Goal: Complete application form

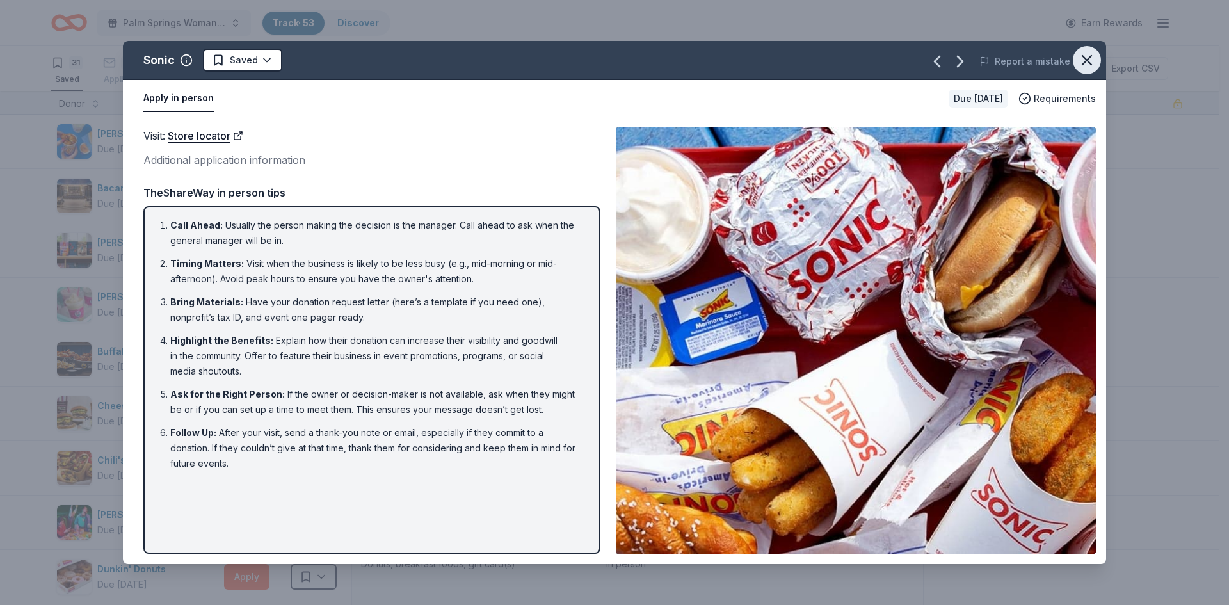
click at [1084, 63] on icon "button" at bounding box center [1086, 60] width 9 height 9
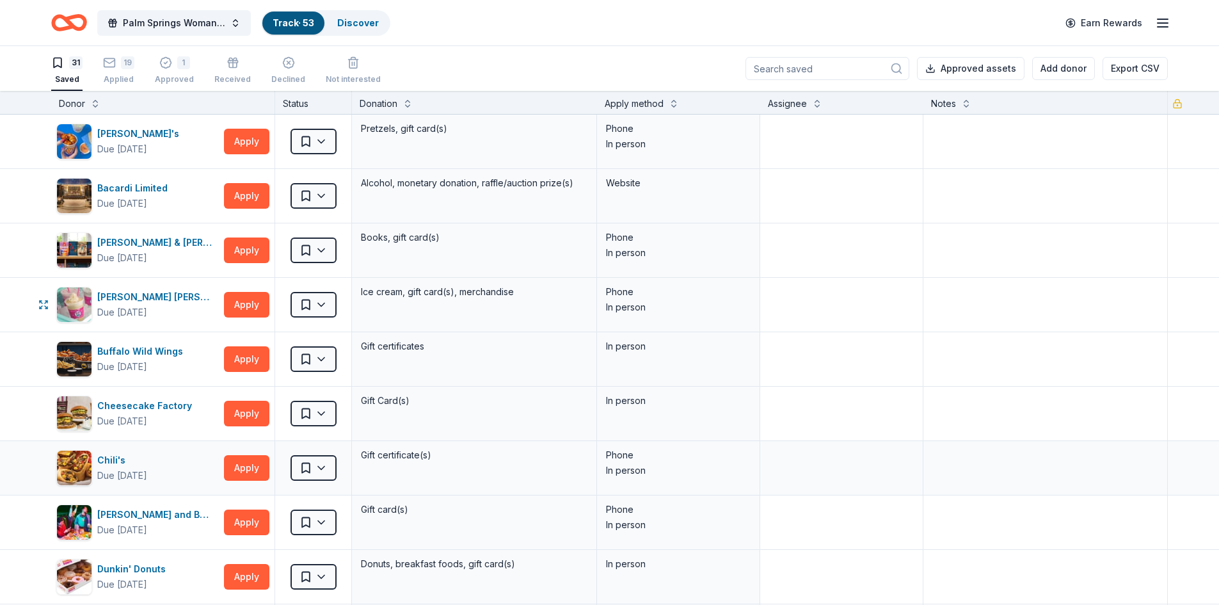
click at [247, 319] on div "[PERSON_NAME] [PERSON_NAME] Due [DATE] Apply" at bounding box center [162, 305] width 223 height 54
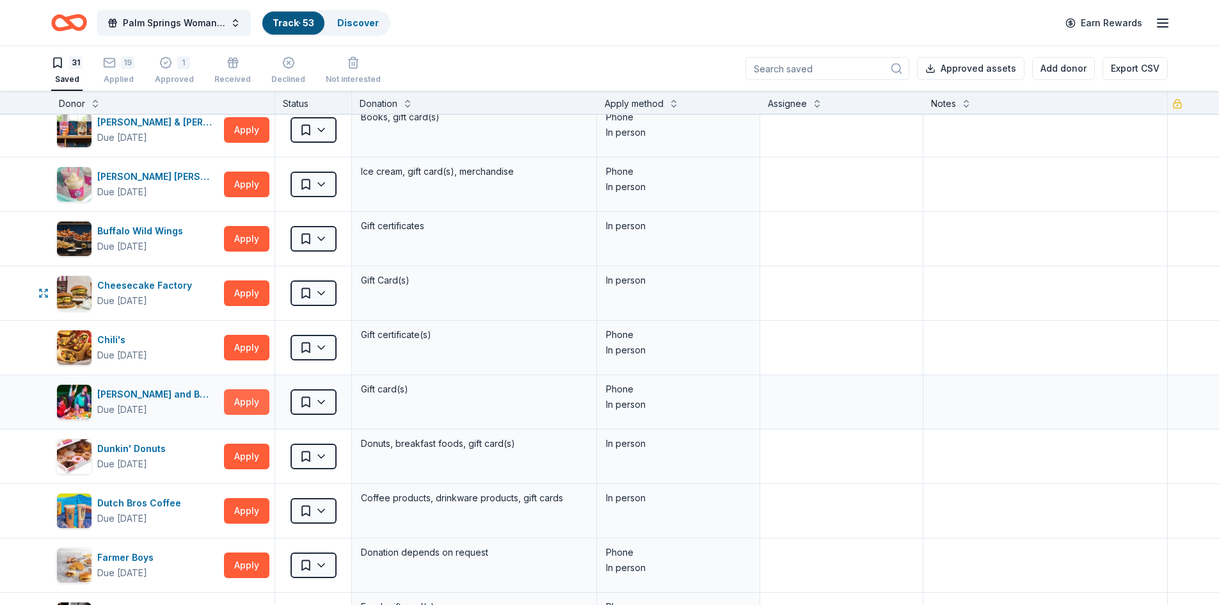
scroll to position [128, 0]
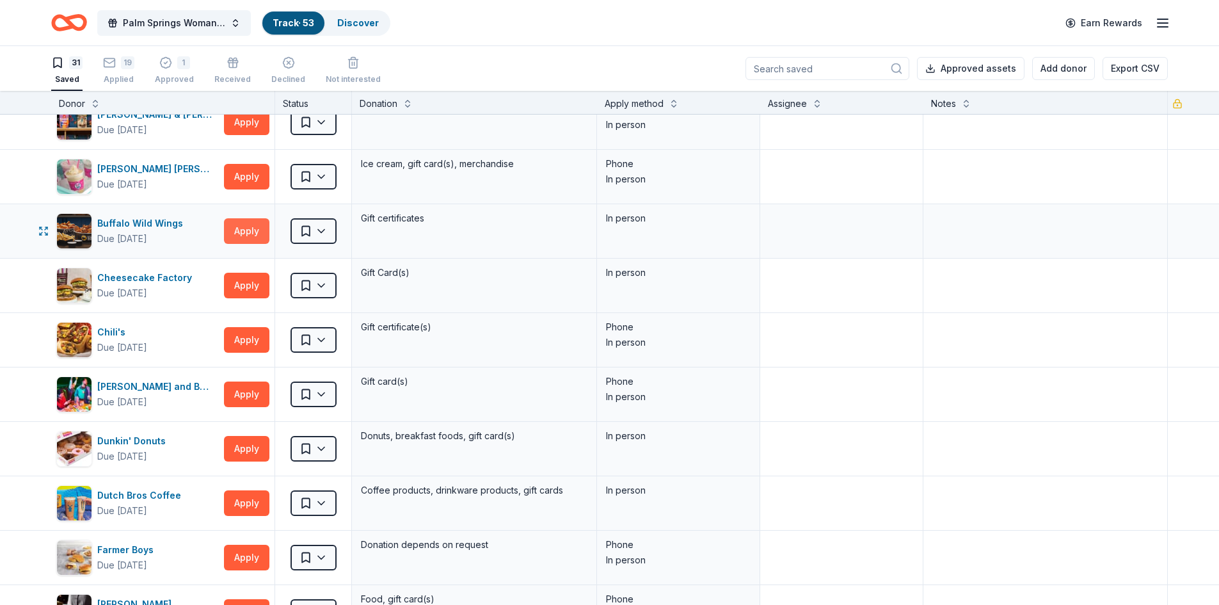
click at [246, 231] on button "Apply" at bounding box center [246, 231] width 45 height 26
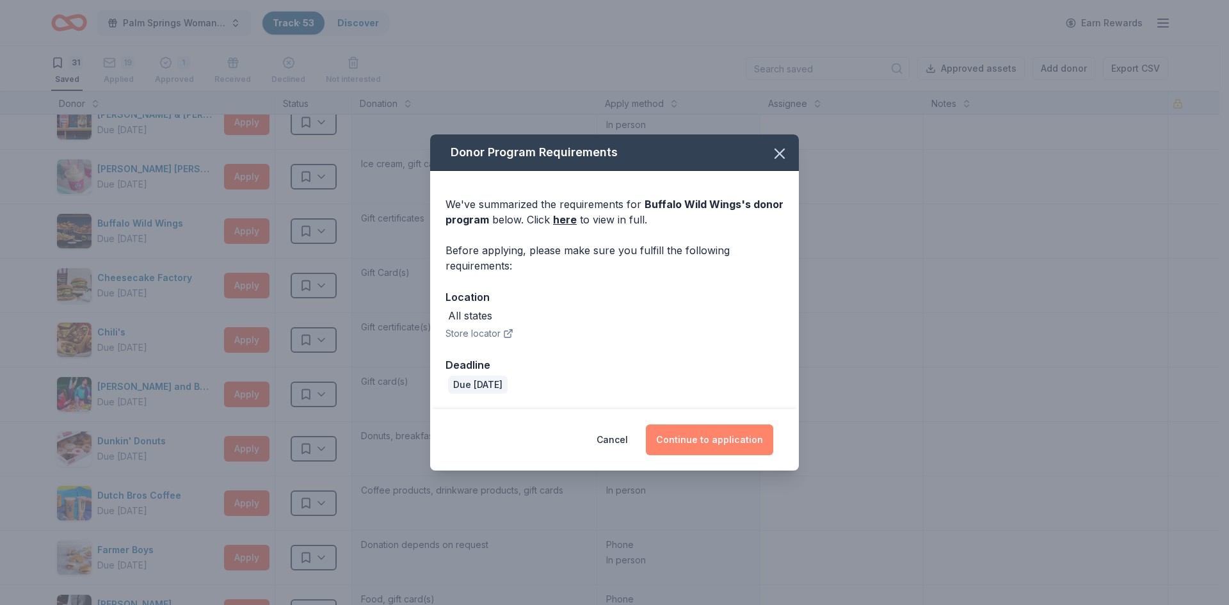
click at [759, 447] on button "Continue to application" at bounding box center [709, 439] width 127 height 31
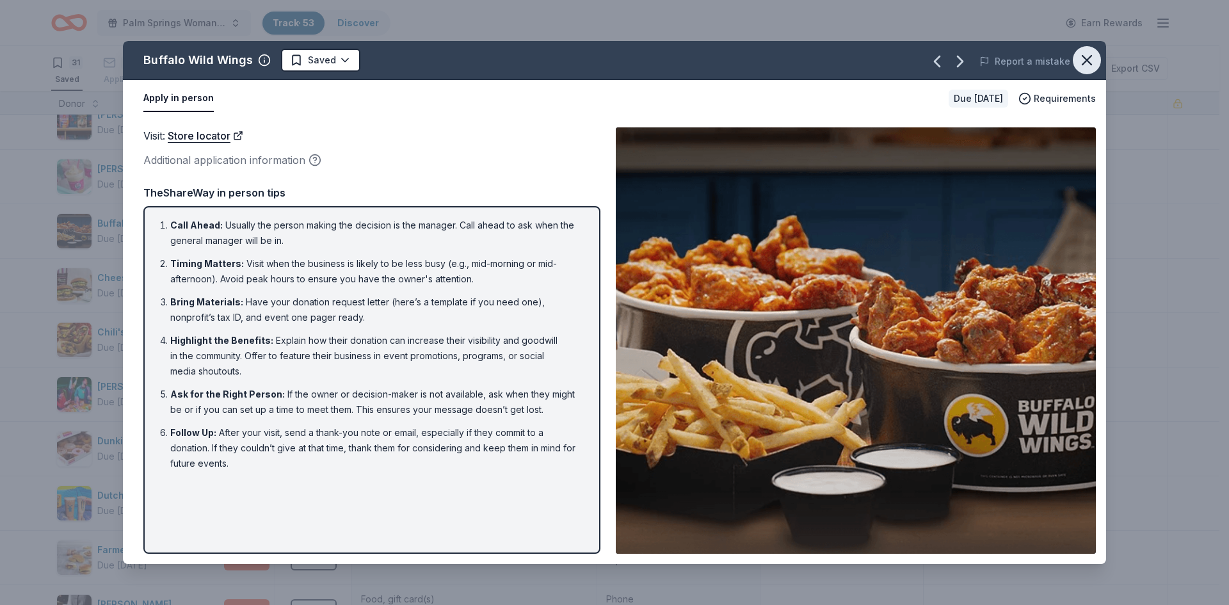
click at [1084, 58] on icon "button" at bounding box center [1086, 60] width 9 height 9
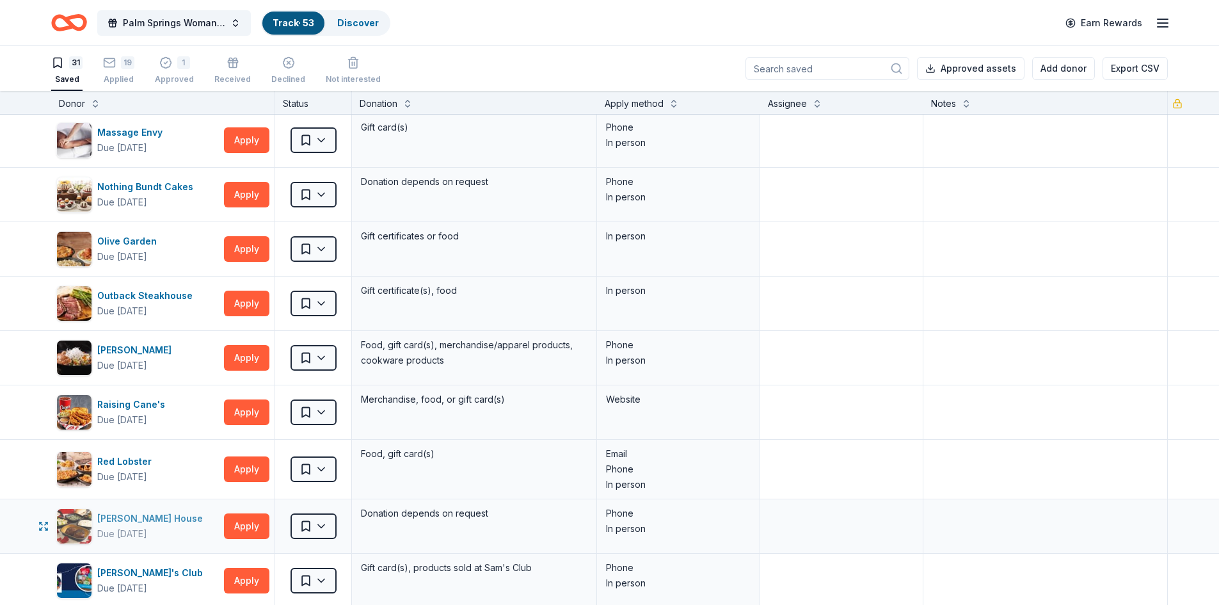
scroll to position [896, 0]
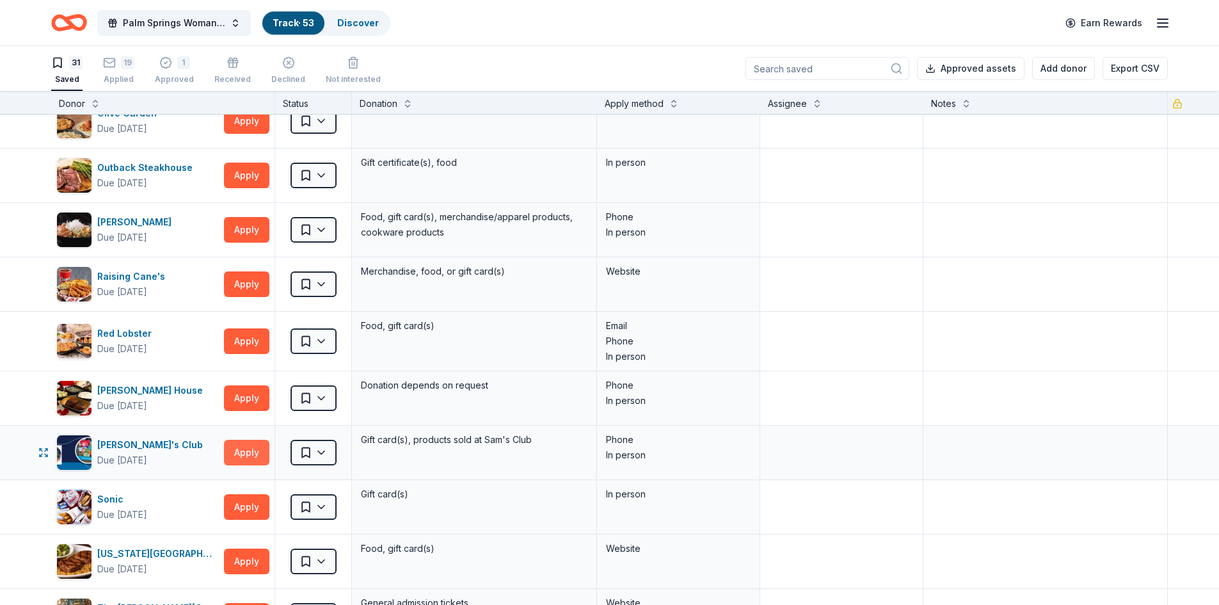
click at [257, 453] on button "Apply" at bounding box center [246, 453] width 45 height 26
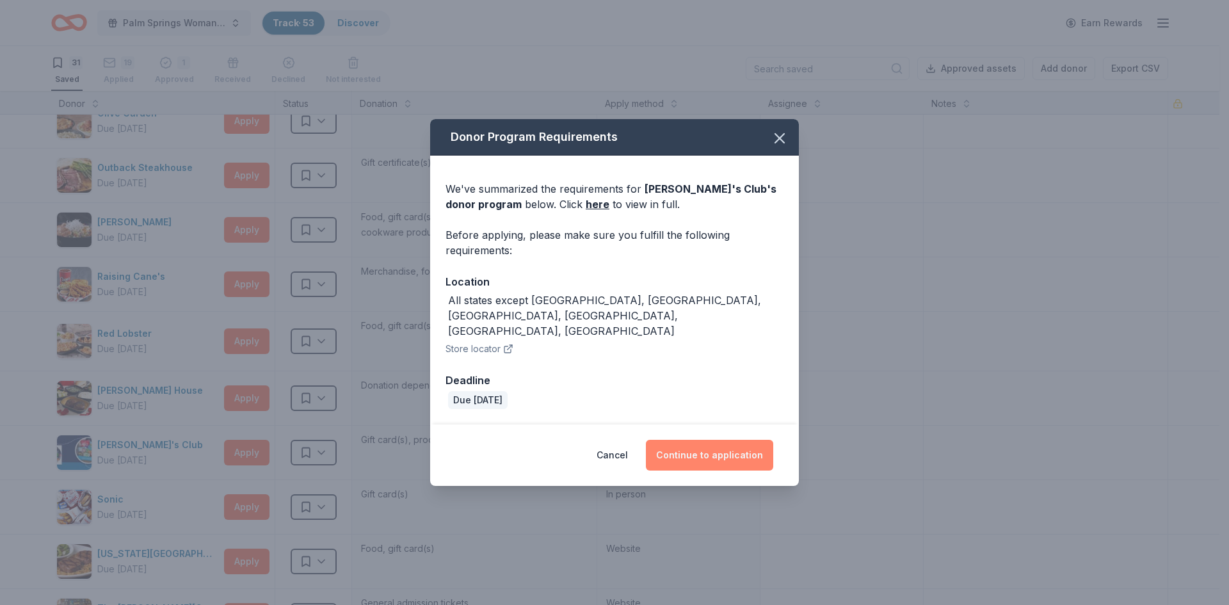
click at [765, 442] on button "Continue to application" at bounding box center [709, 455] width 127 height 31
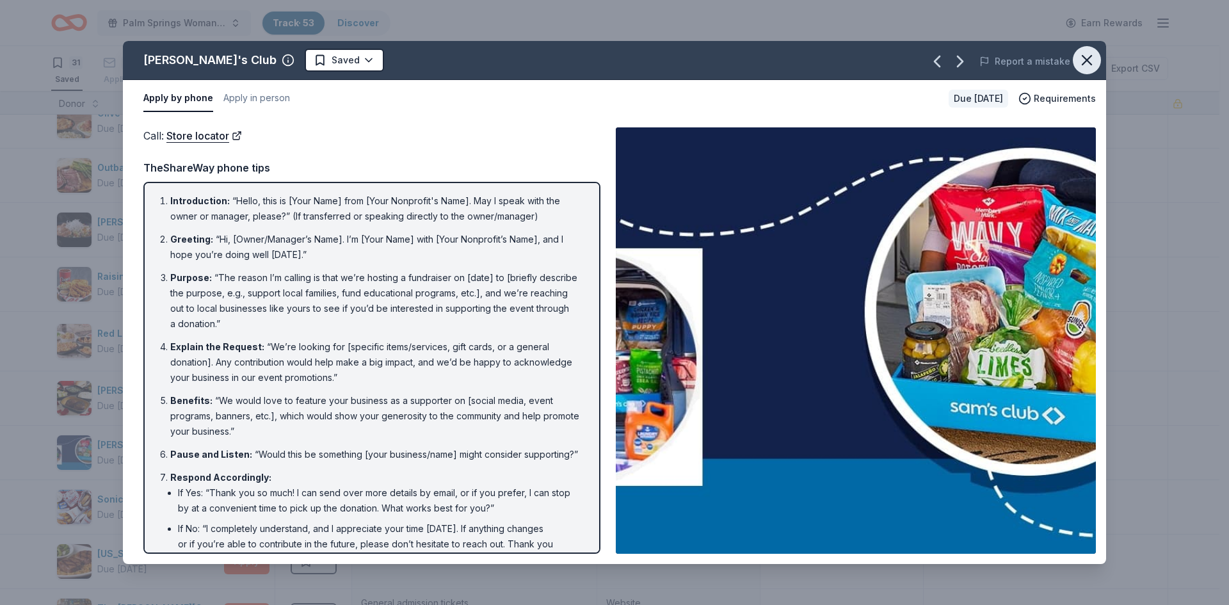
click at [1079, 56] on icon "button" at bounding box center [1087, 60] width 18 height 18
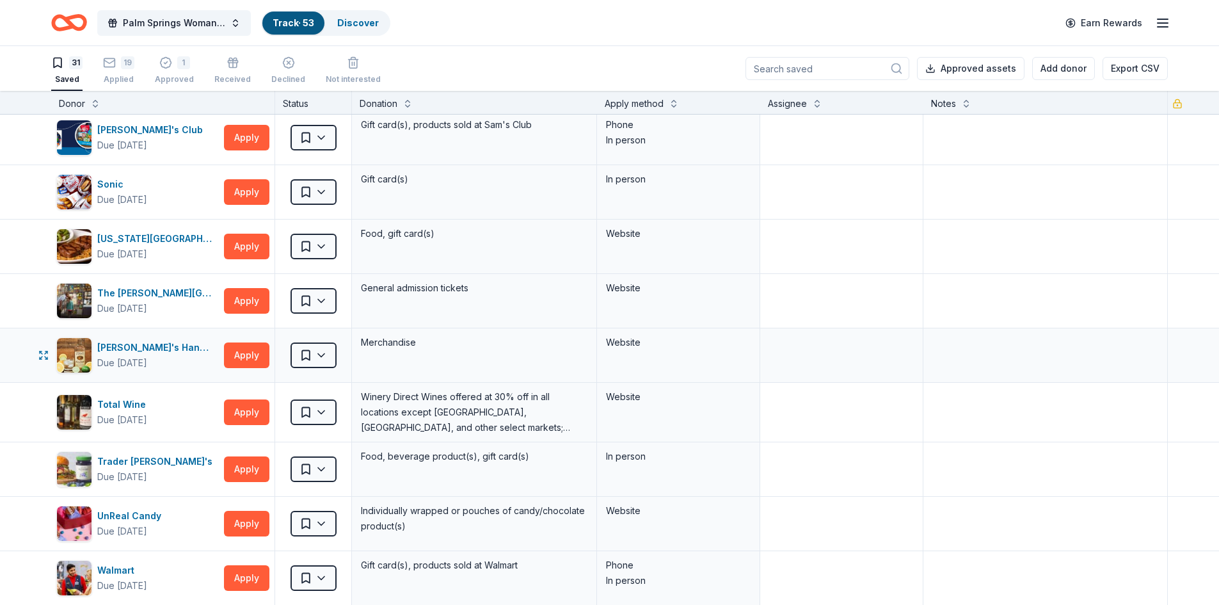
scroll to position [1216, 0]
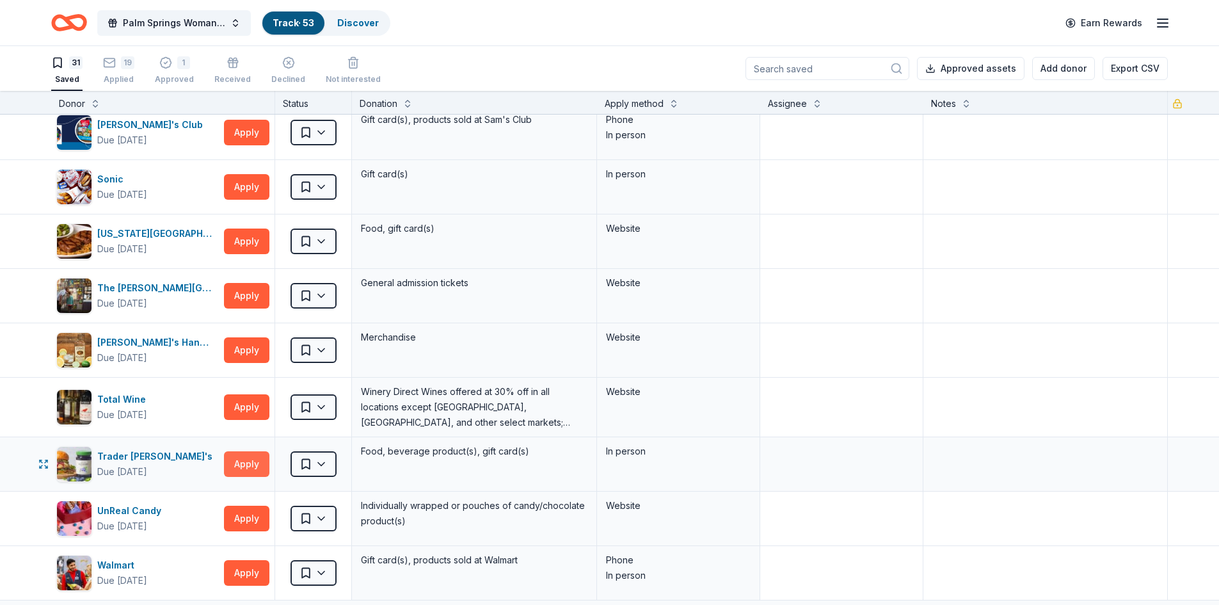
click at [247, 466] on button "Apply" at bounding box center [246, 464] width 45 height 26
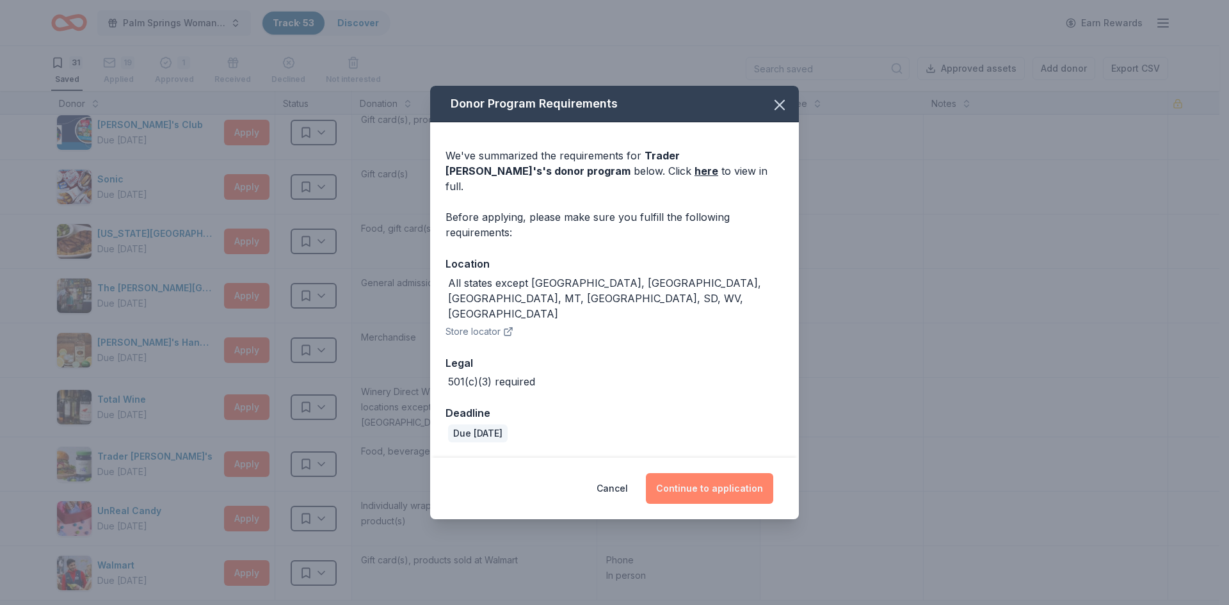
click at [748, 473] on button "Continue to application" at bounding box center [709, 488] width 127 height 31
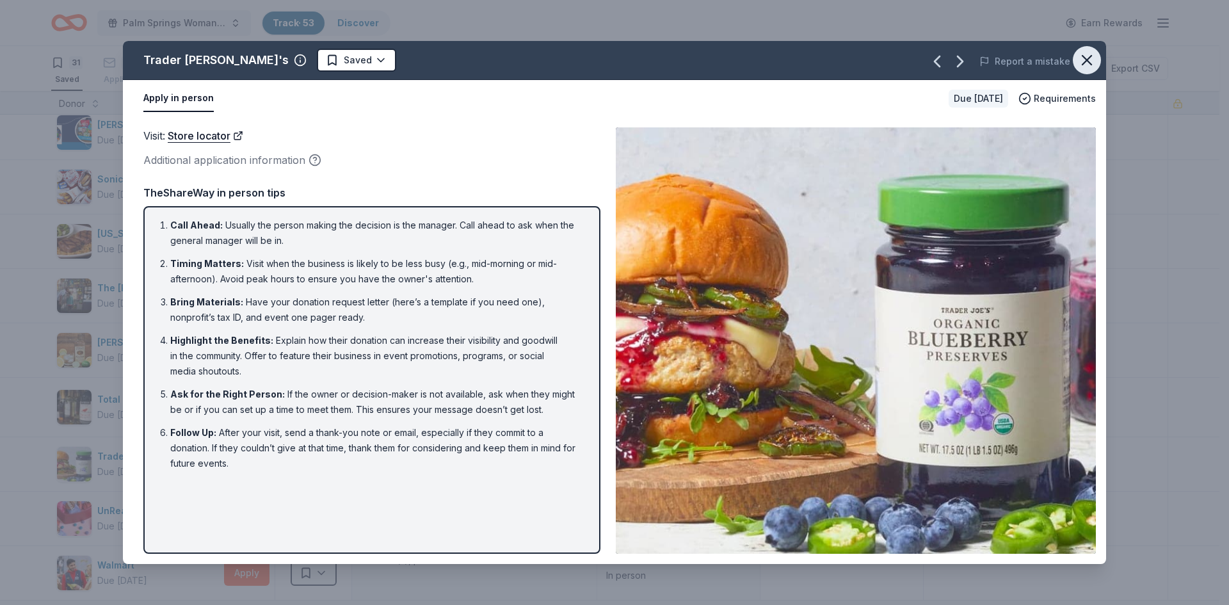
click at [1086, 59] on icon "button" at bounding box center [1086, 60] width 9 height 9
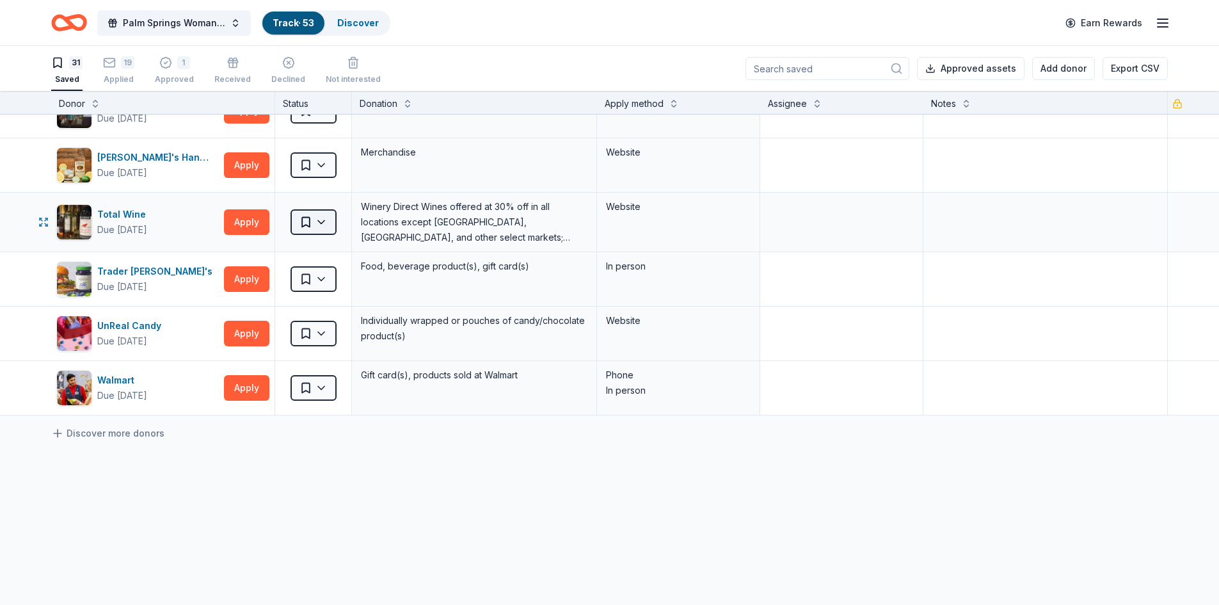
scroll to position [1408, 0]
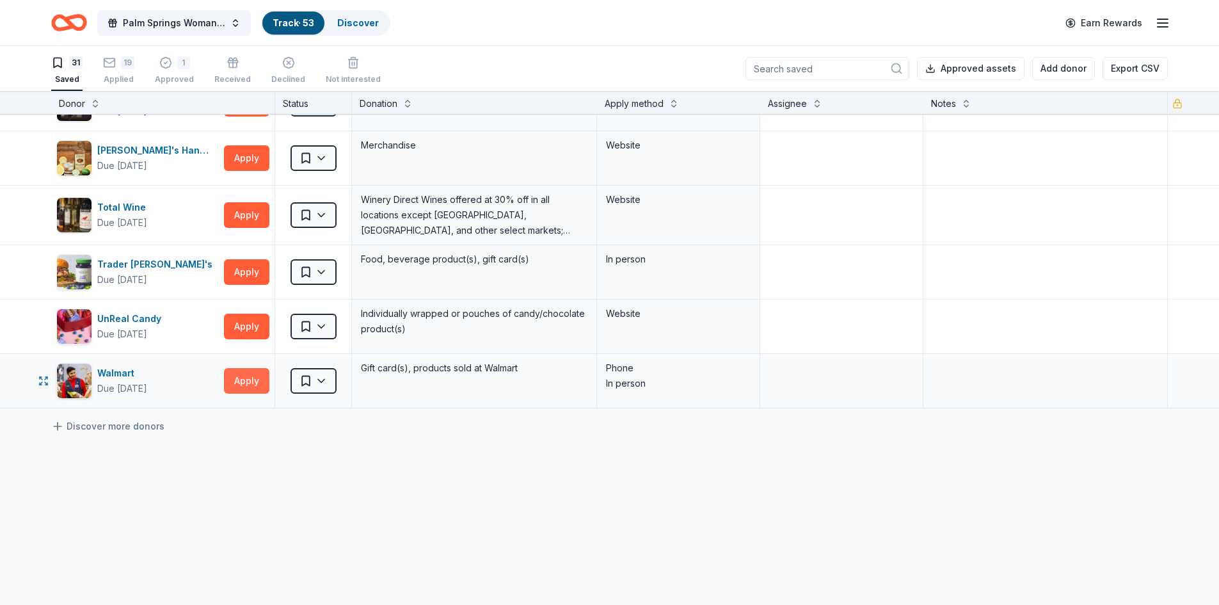
click at [239, 380] on button "Apply" at bounding box center [246, 381] width 45 height 26
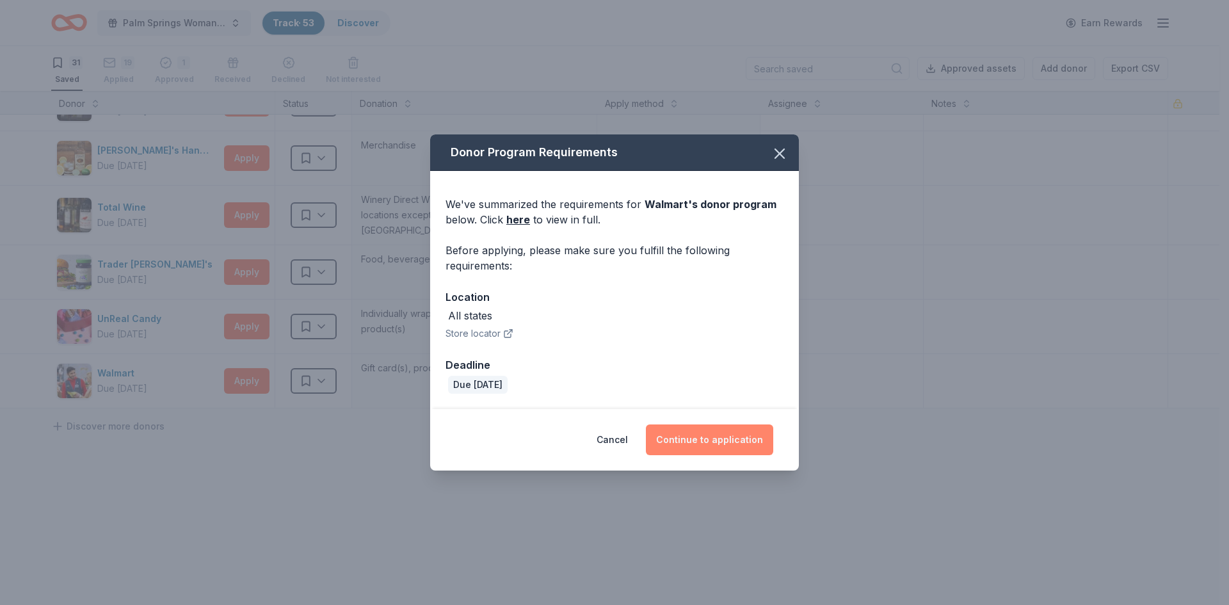
click at [732, 444] on button "Continue to application" at bounding box center [709, 439] width 127 height 31
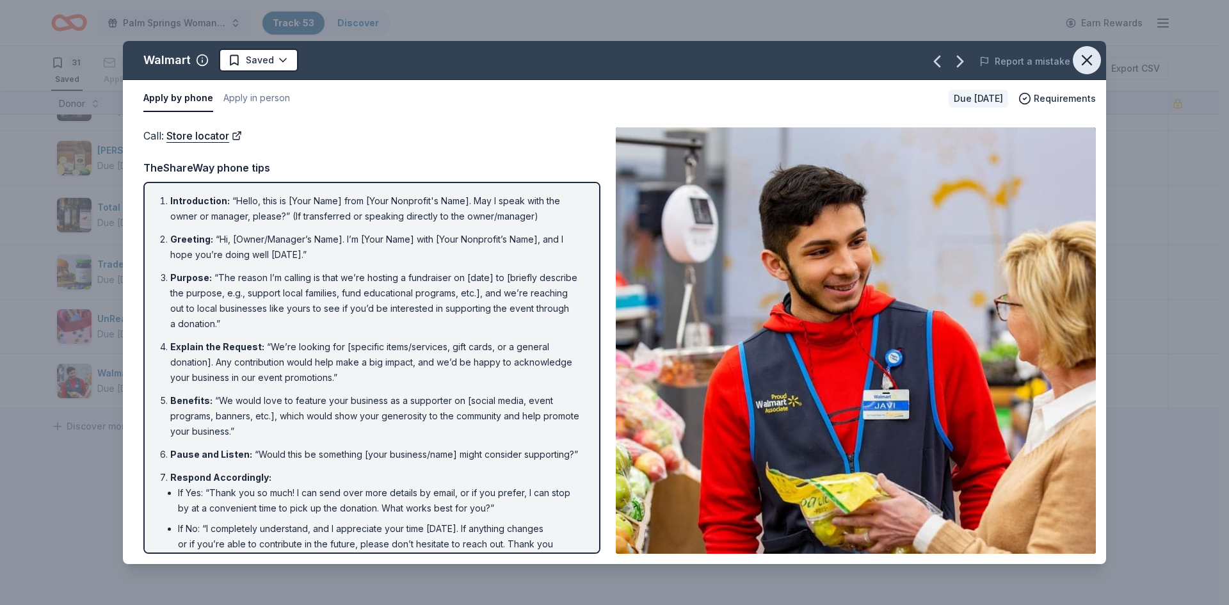
click at [1089, 63] on icon "button" at bounding box center [1086, 60] width 9 height 9
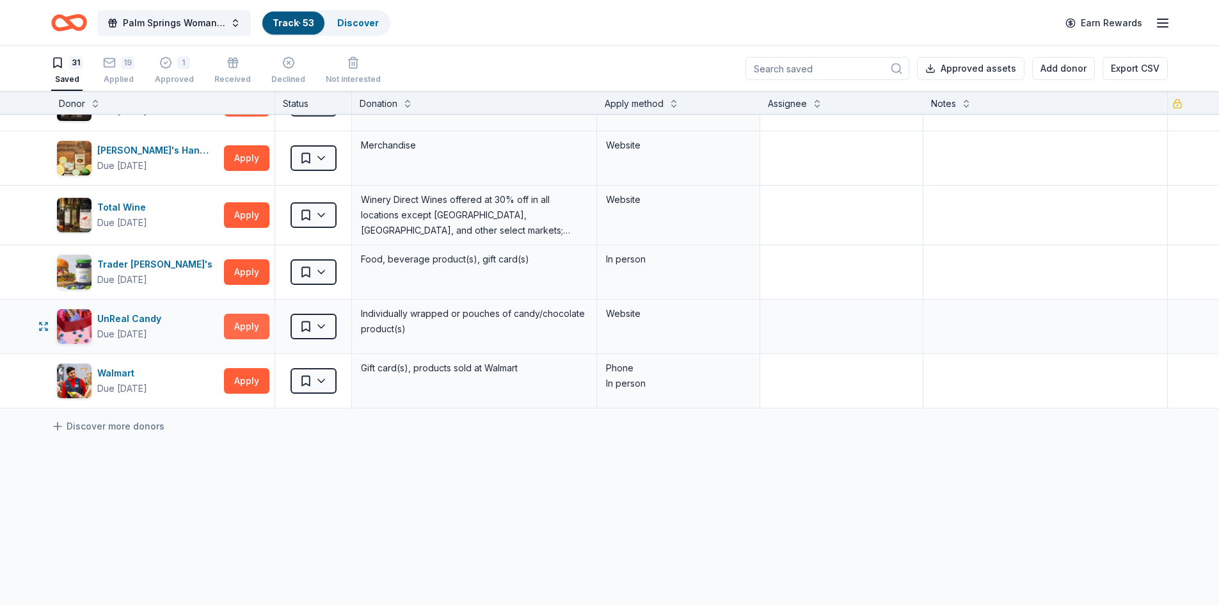
click at [262, 325] on button "Apply" at bounding box center [246, 327] width 45 height 26
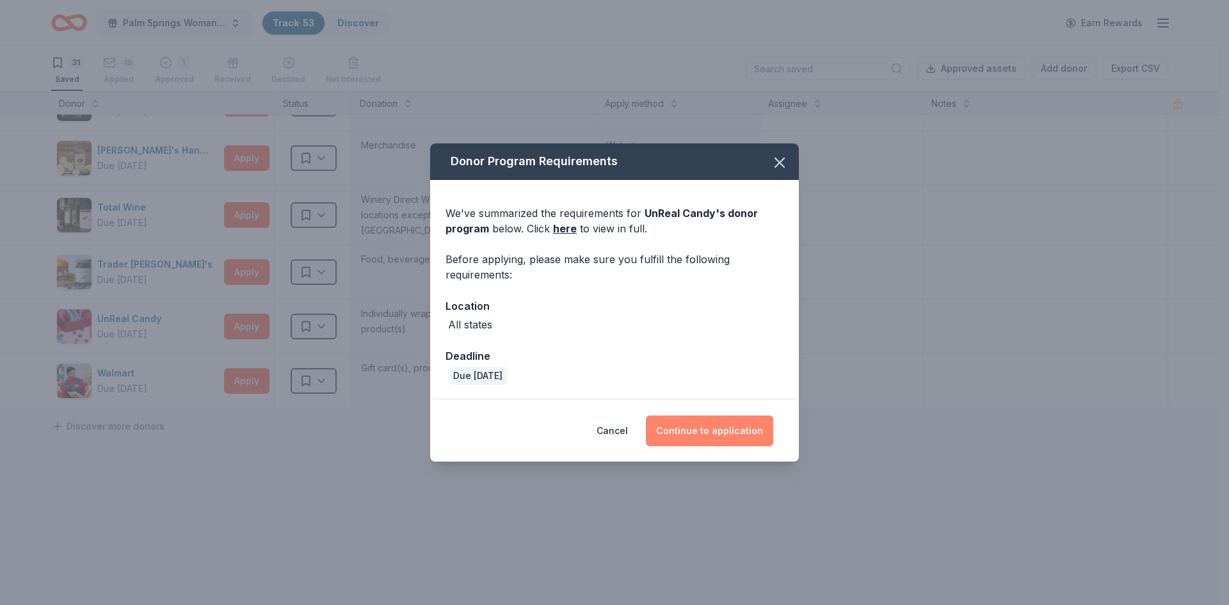
click at [701, 426] on button "Continue to application" at bounding box center [709, 430] width 127 height 31
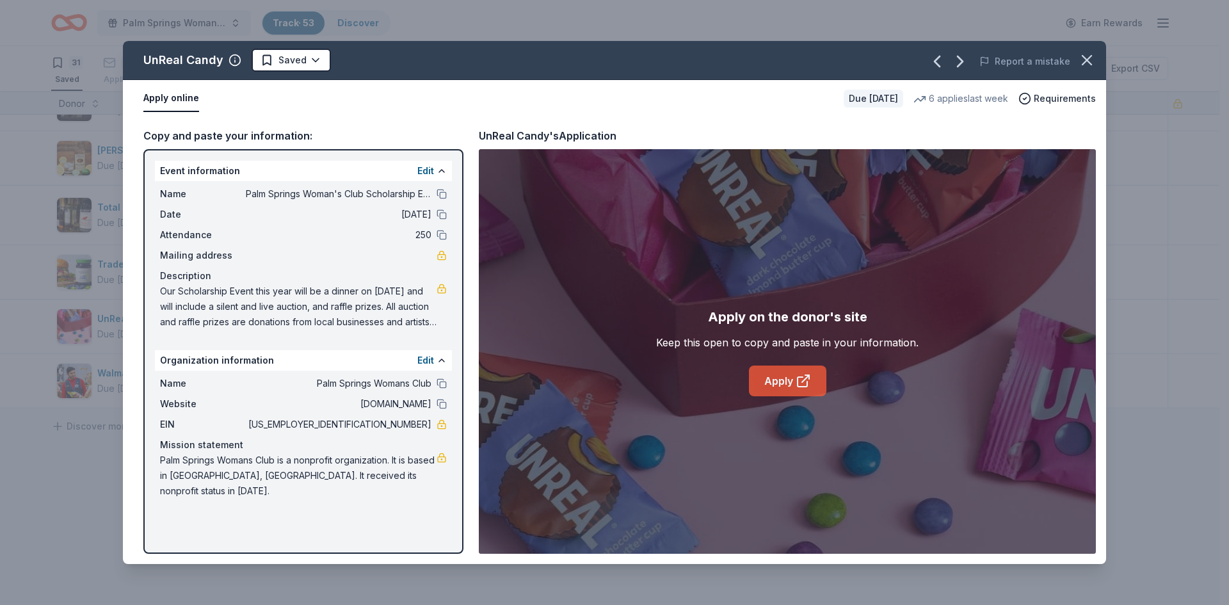
click at [788, 374] on link "Apply" at bounding box center [787, 380] width 77 height 31
click at [1096, 54] on button "button" at bounding box center [1087, 60] width 28 height 28
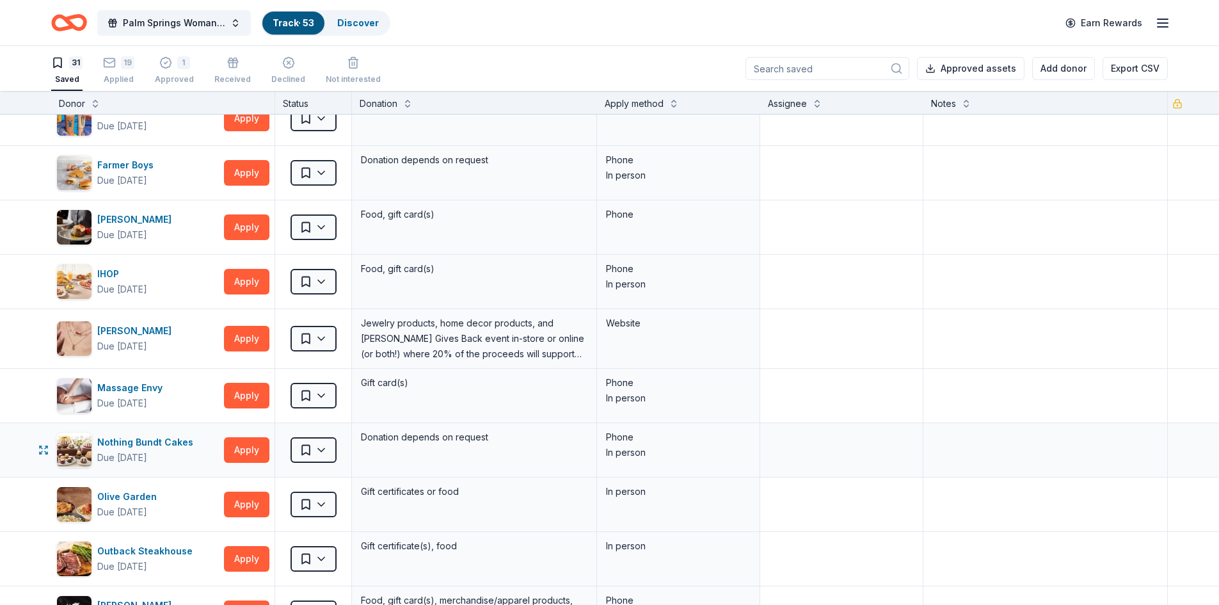
scroll to position [512, 0]
click at [247, 340] on button "Apply" at bounding box center [246, 339] width 45 height 26
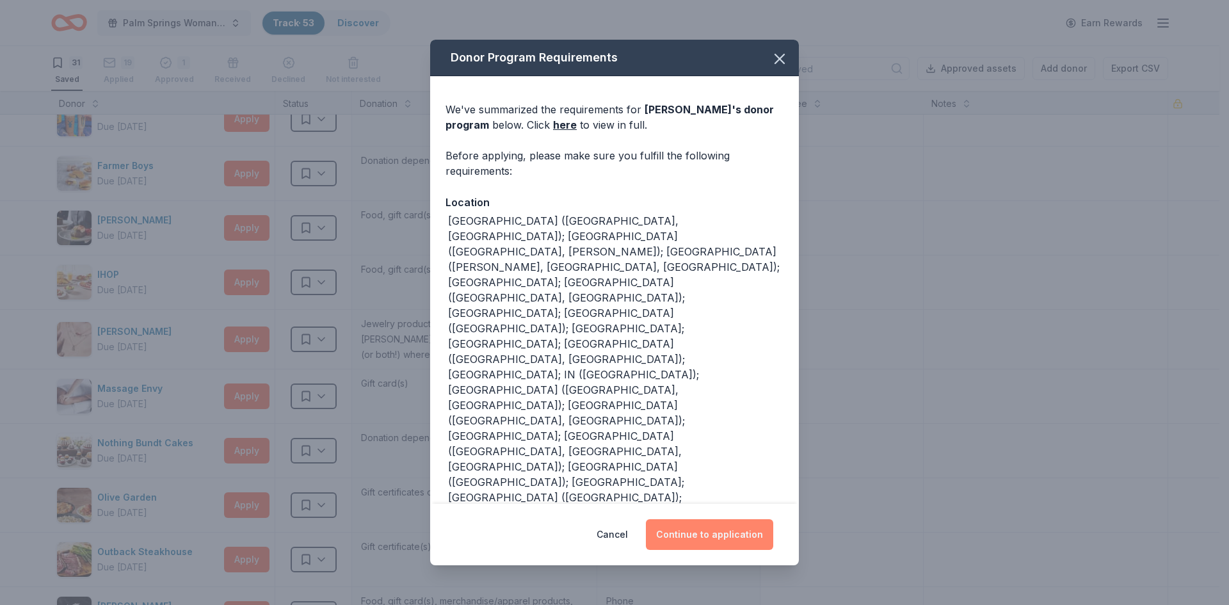
click at [697, 529] on button "Continue to application" at bounding box center [709, 534] width 127 height 31
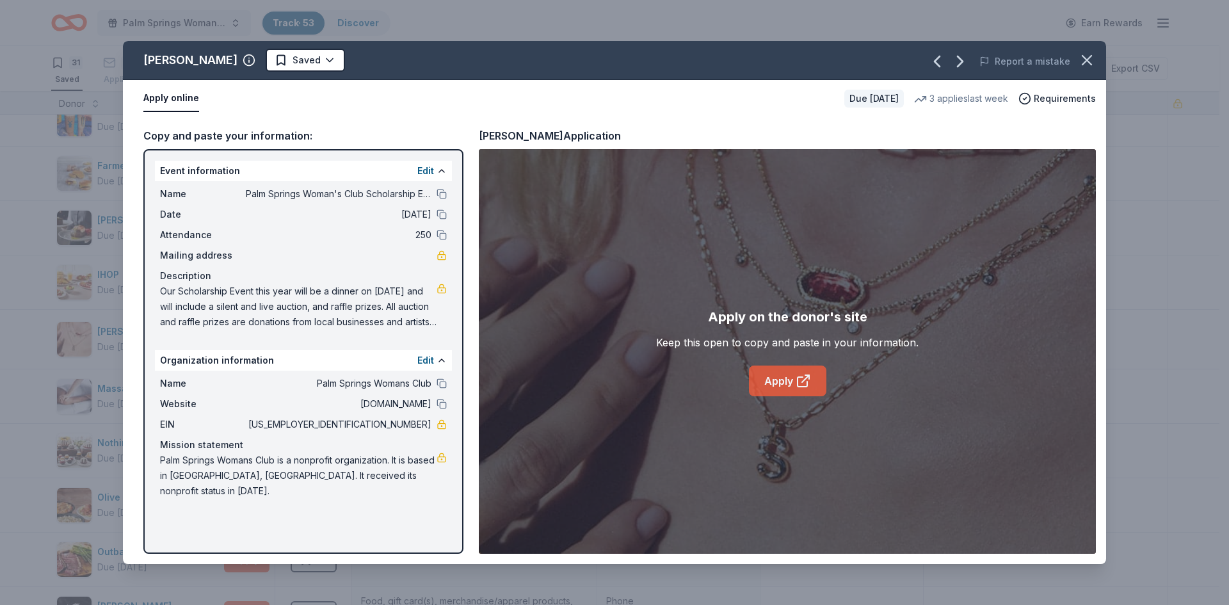
click at [785, 383] on link "Apply" at bounding box center [787, 380] width 77 height 31
click at [790, 375] on link "Apply" at bounding box center [787, 380] width 77 height 31
click at [1088, 55] on icon "button" at bounding box center [1087, 60] width 18 height 18
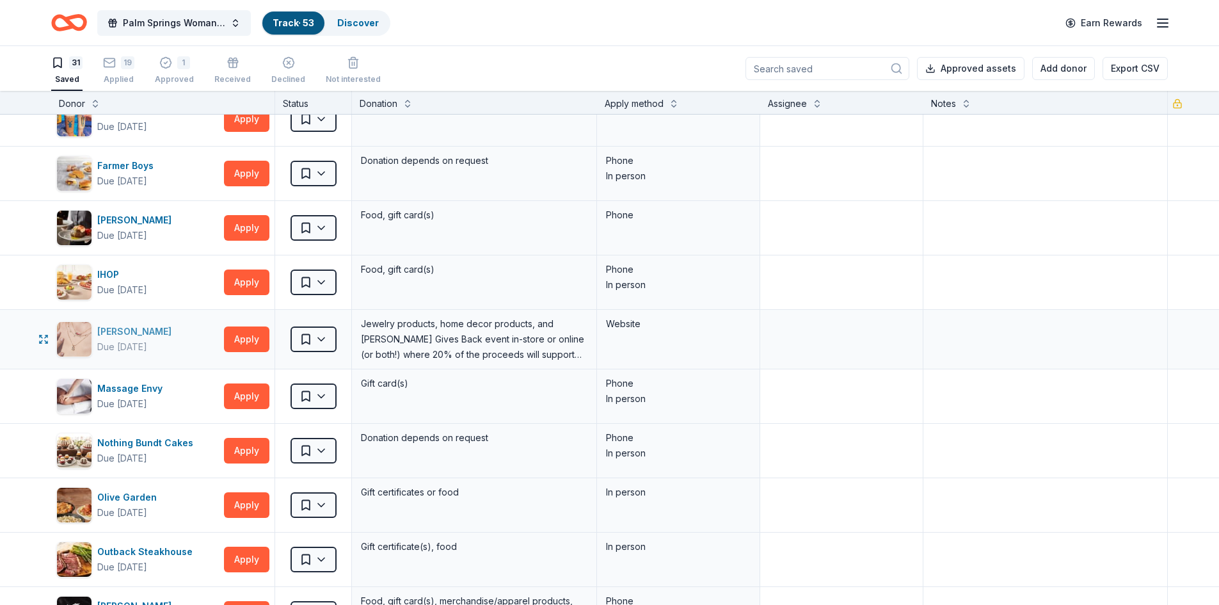
scroll to position [576, 0]
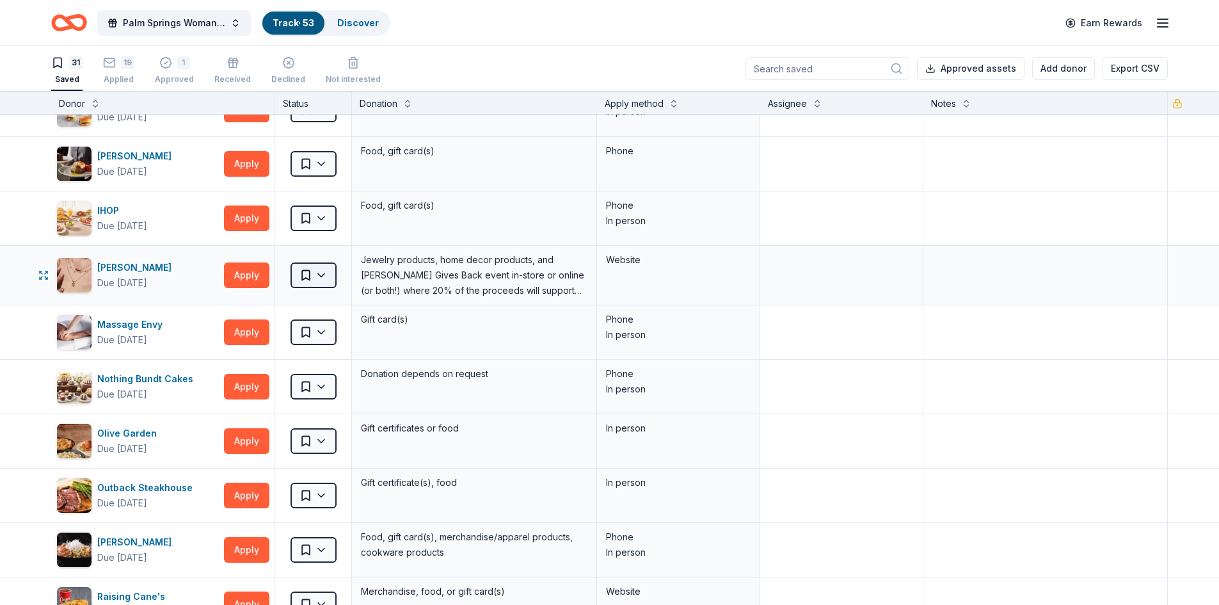
click at [323, 276] on html "Palm Springs Woman's Club Scholarship Event Track · 53 Discover Earn Rewards 31…" at bounding box center [609, 302] width 1219 height 605
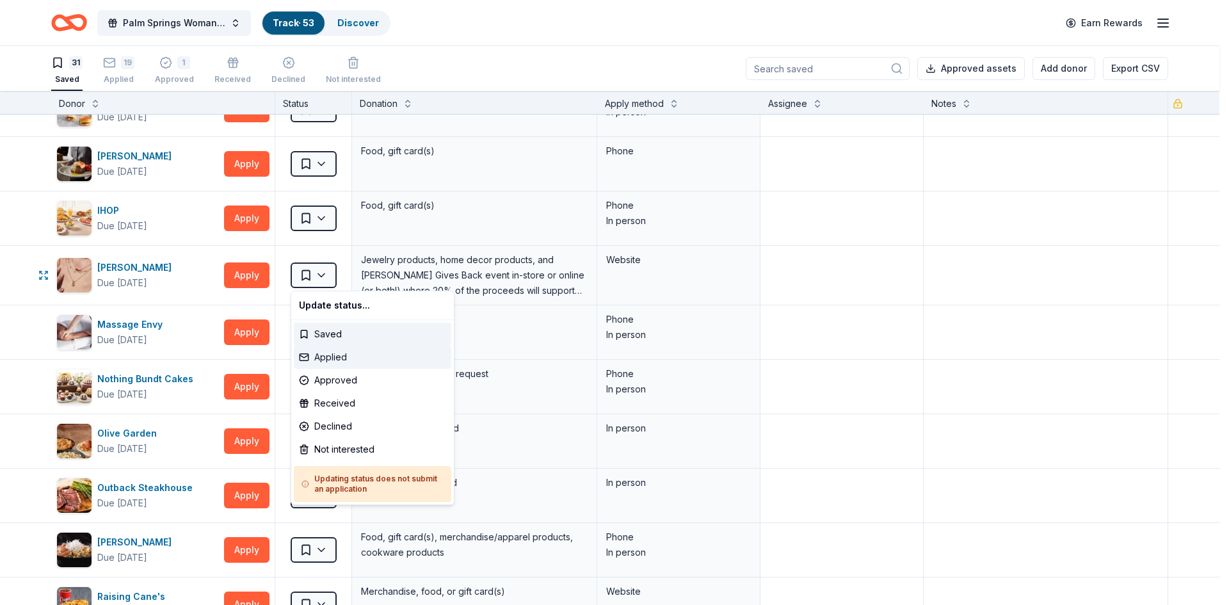
click at [320, 359] on div "Applied" at bounding box center [372, 357] width 157 height 23
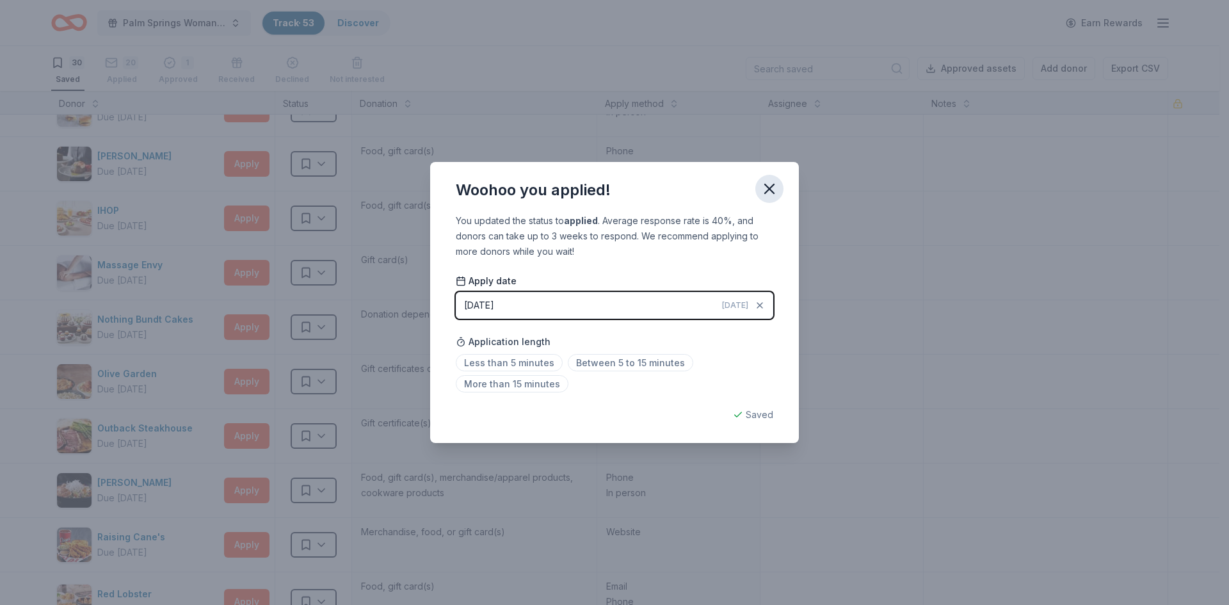
click at [766, 191] on icon "button" at bounding box center [769, 188] width 9 height 9
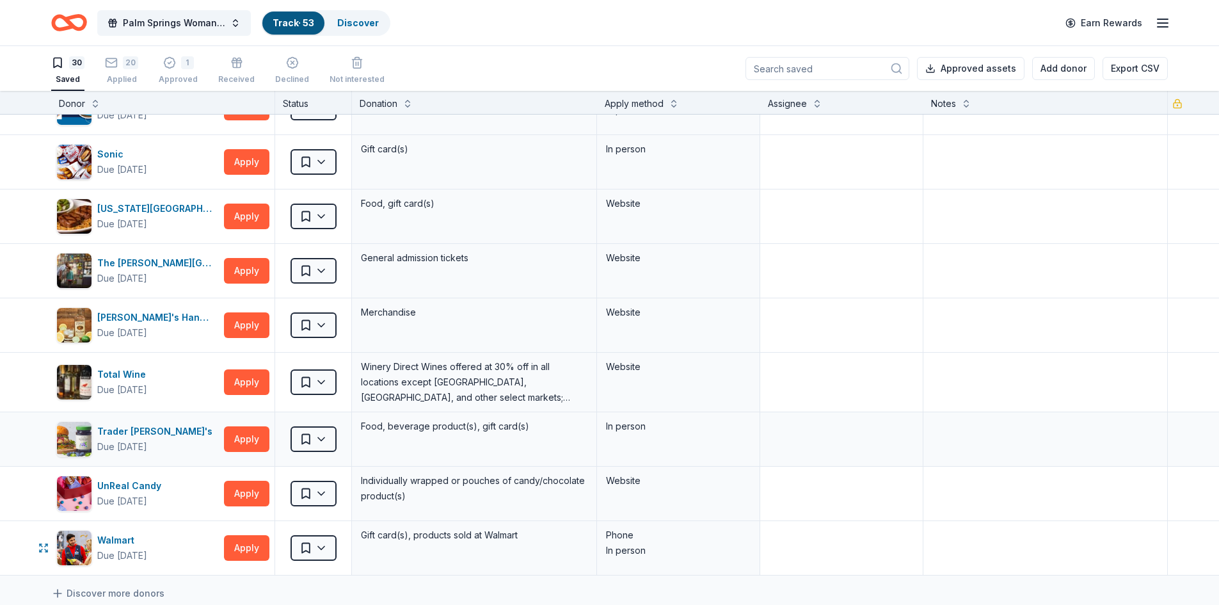
scroll to position [1152, 0]
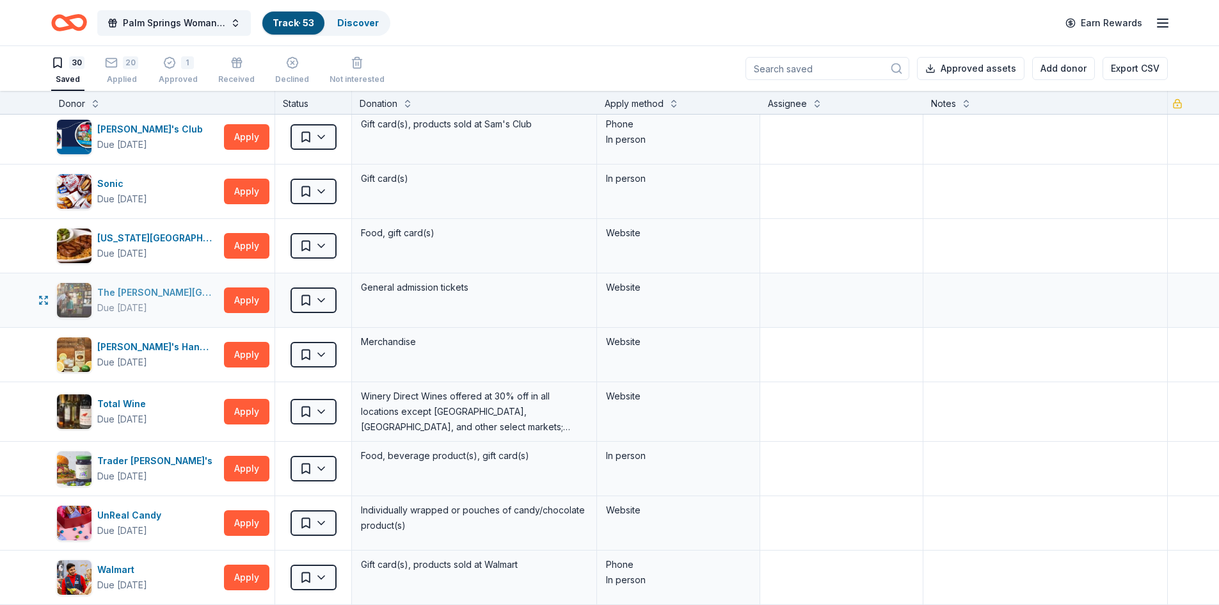
click at [166, 294] on div "The [PERSON_NAME][GEOGRAPHIC_DATA]" at bounding box center [158, 292] width 122 height 15
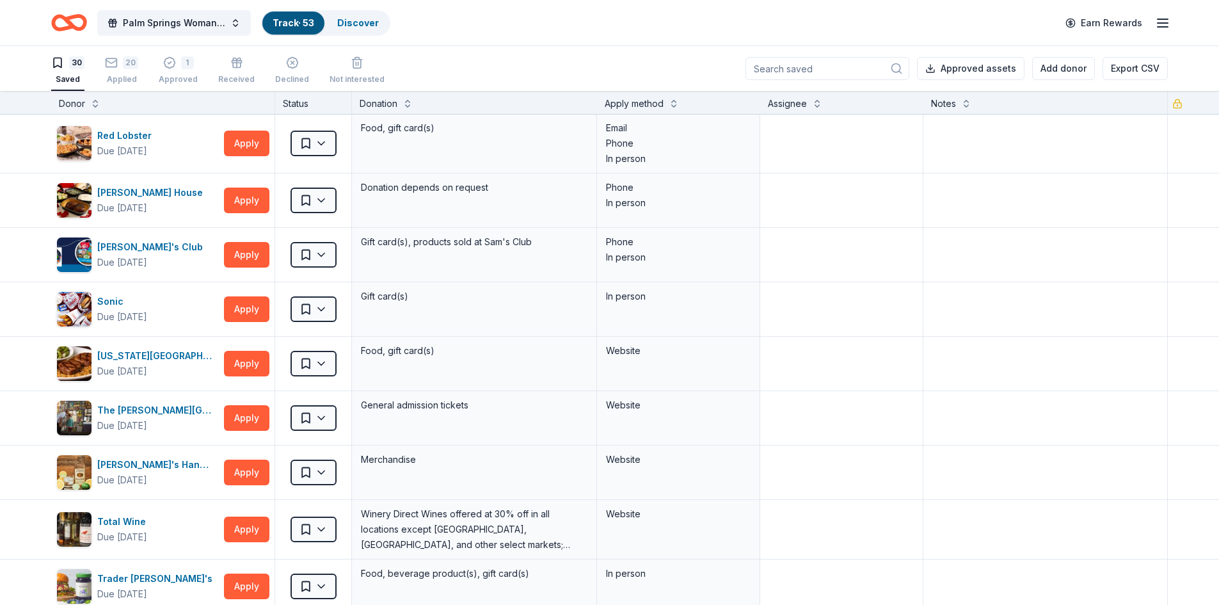
scroll to position [1024, 0]
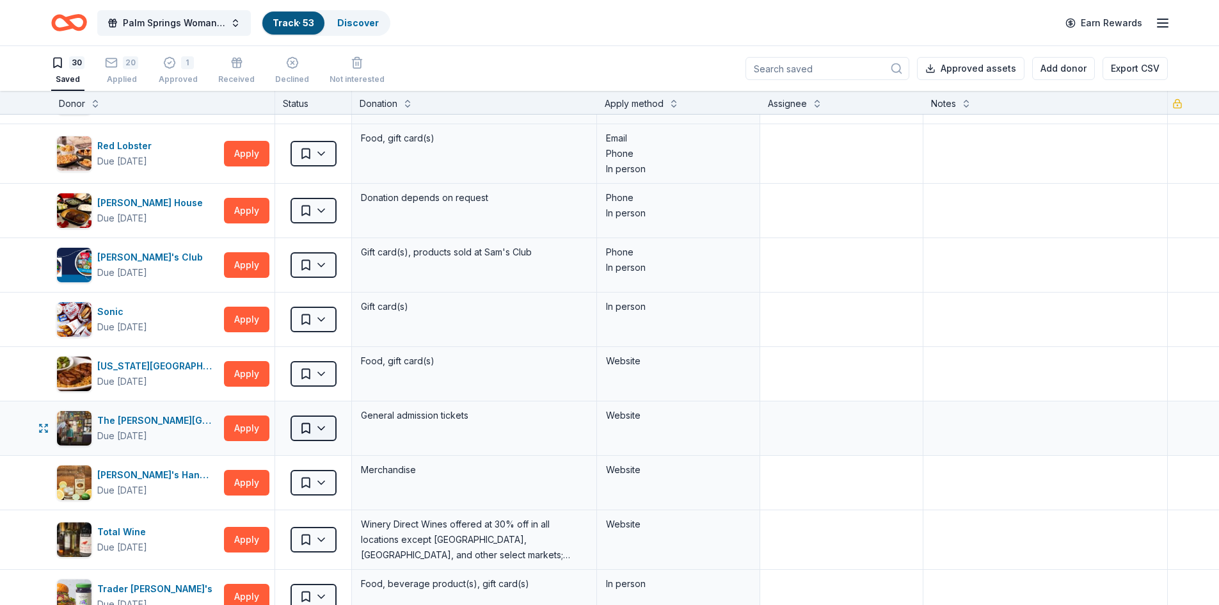
click at [316, 428] on html "Palm Springs Woman's Club Scholarship Event Track · 53 Discover Earn Rewards 30…" at bounding box center [609, 302] width 1219 height 605
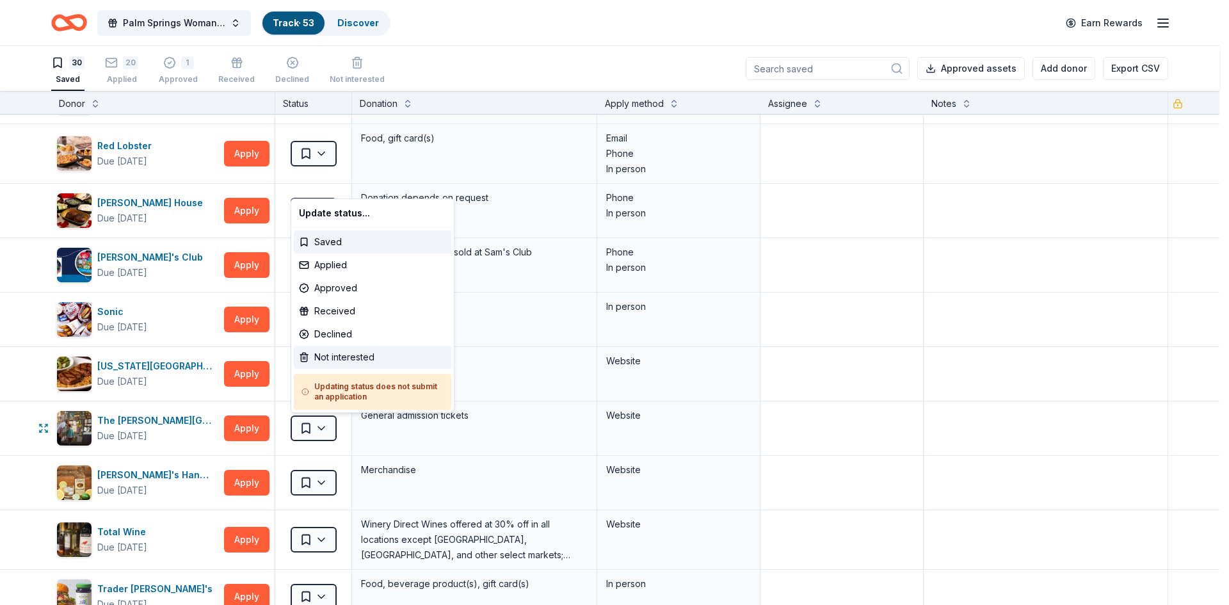
click at [340, 358] on div "Not interested" at bounding box center [372, 357] width 157 height 23
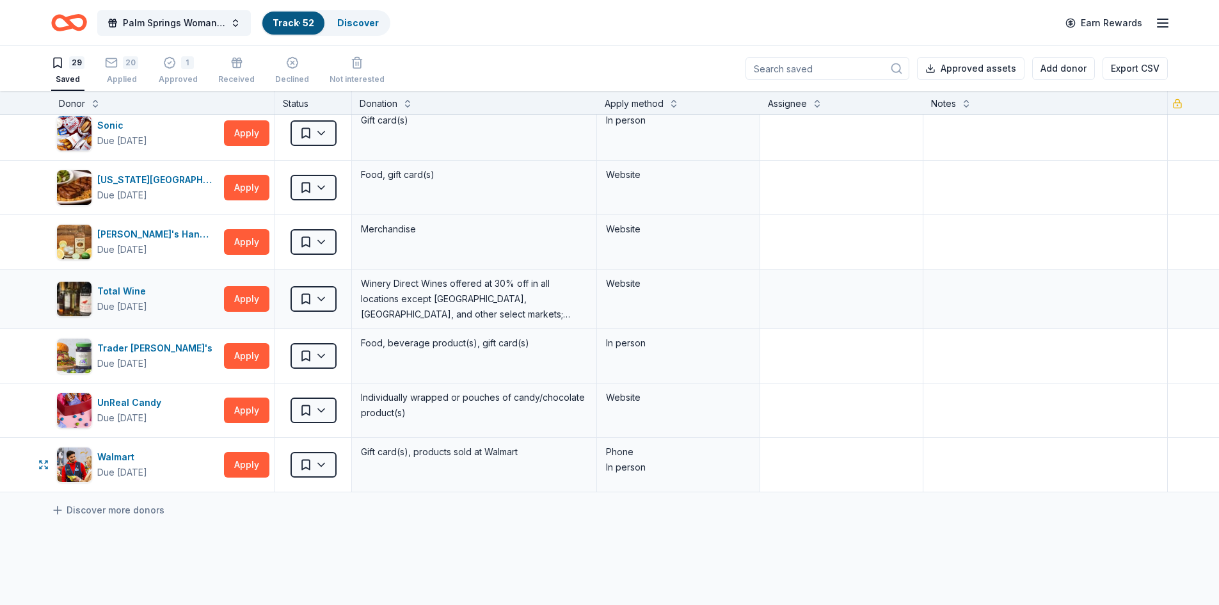
scroll to position [1216, 0]
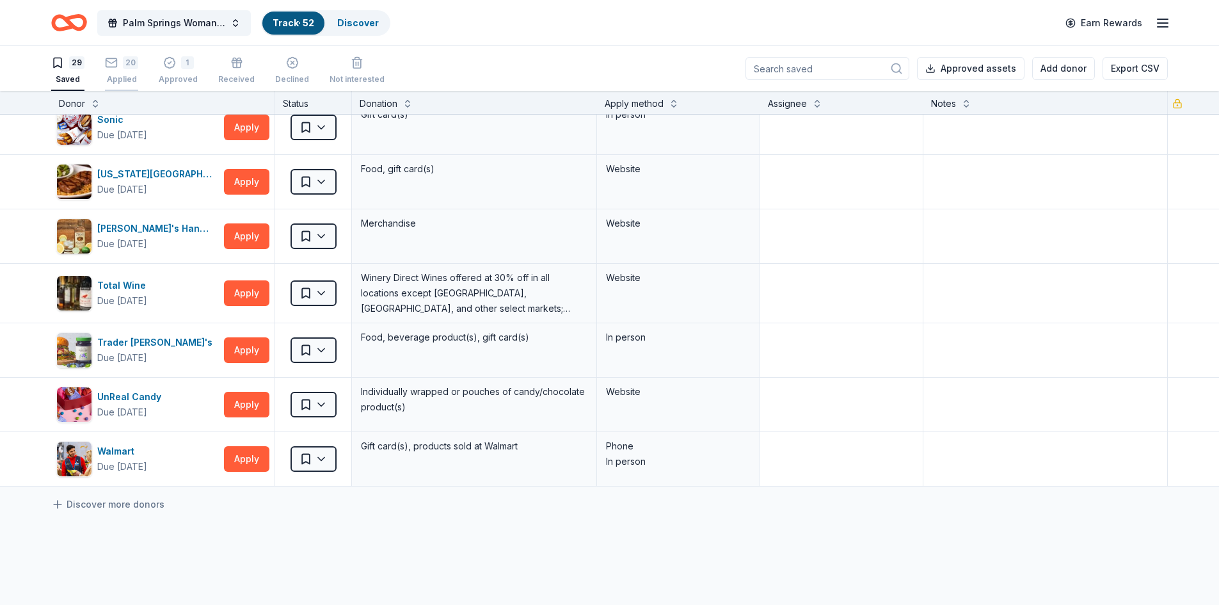
click at [125, 64] on div "20" at bounding box center [130, 57] width 15 height 13
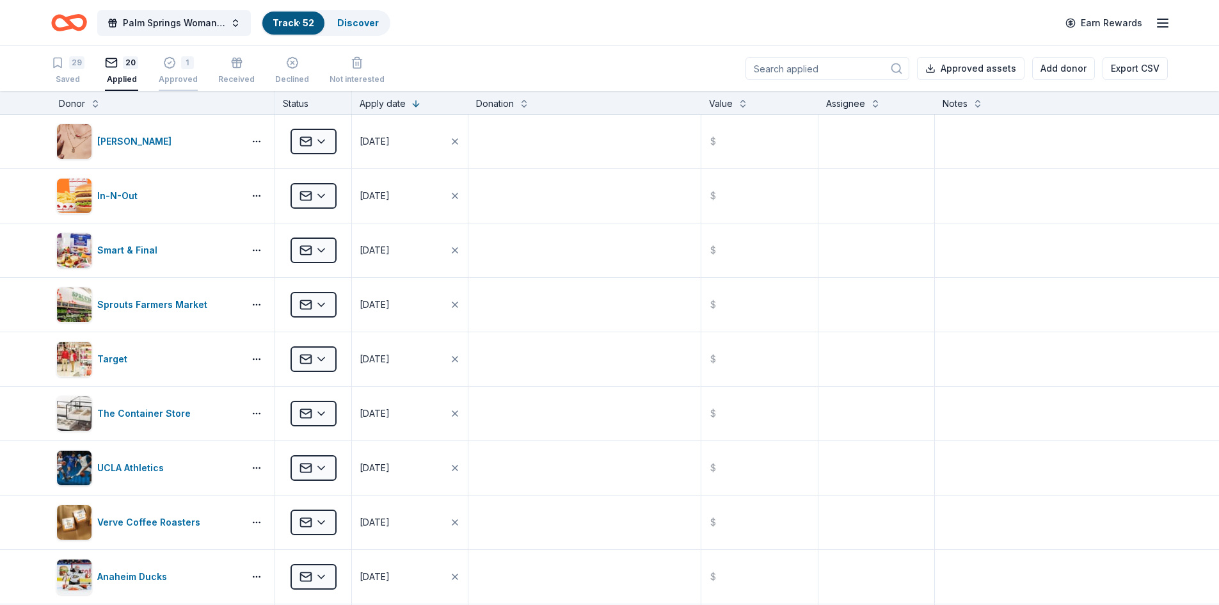
click at [182, 72] on div "1 Approved" at bounding box center [178, 70] width 39 height 28
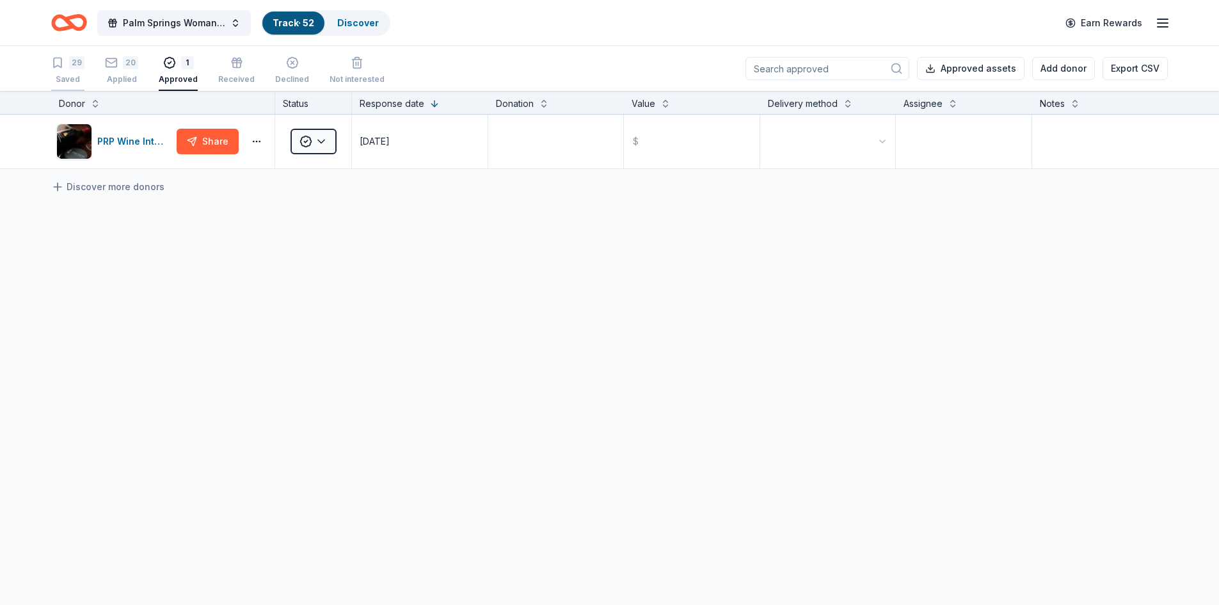
click at [79, 67] on div "29" at bounding box center [76, 62] width 15 height 13
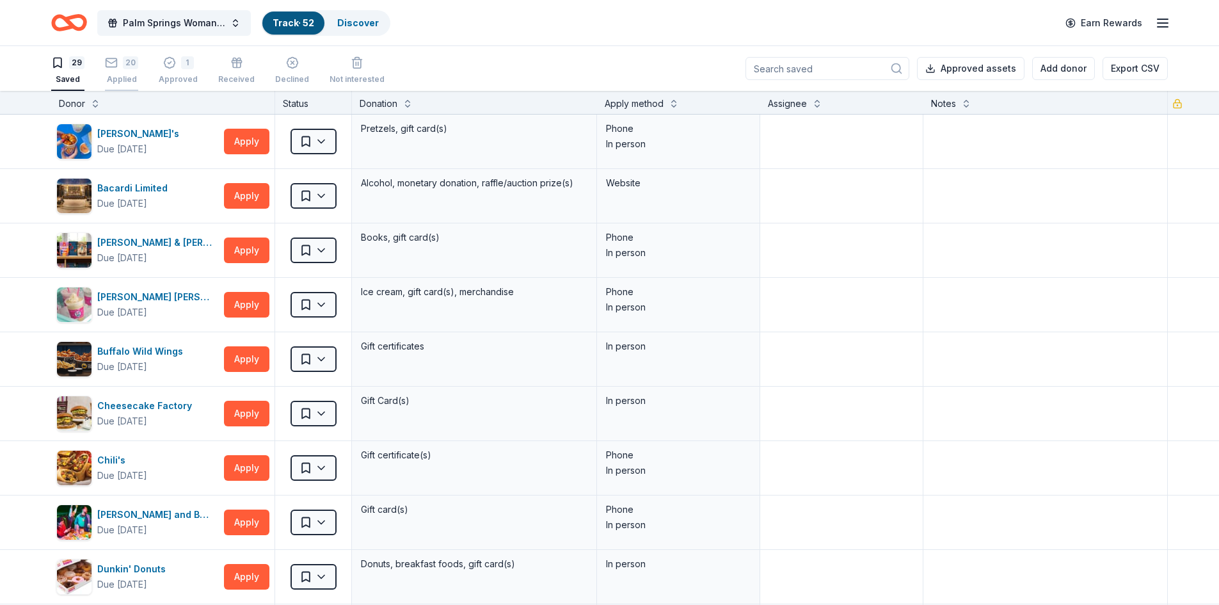
click at [116, 60] on rect "button" at bounding box center [111, 56] width 11 height 8
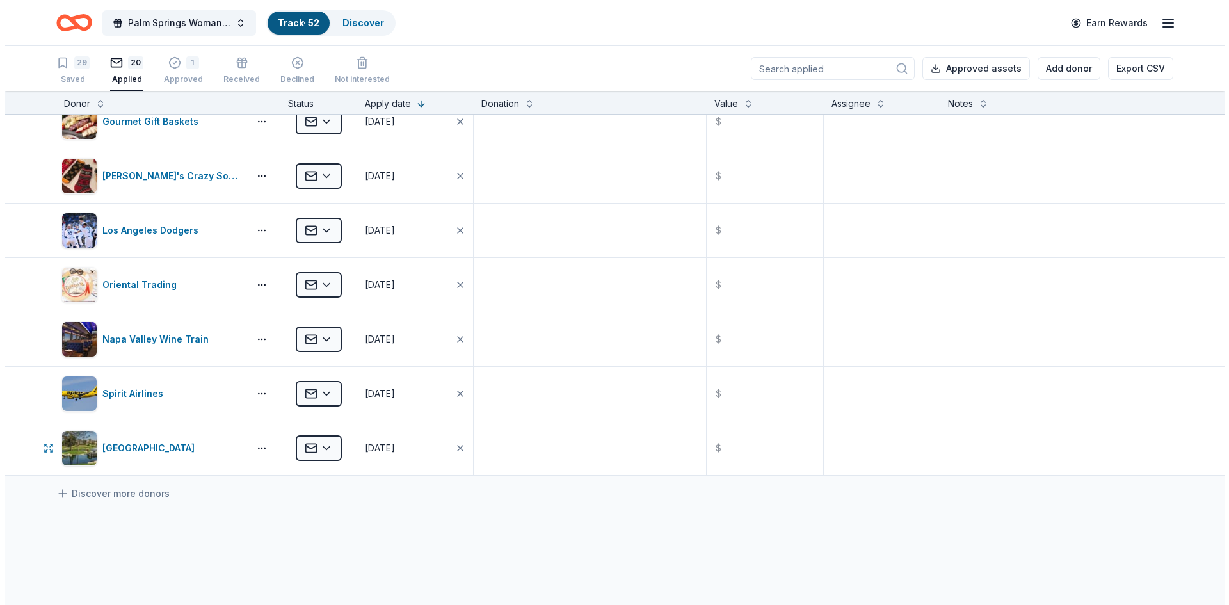
scroll to position [710, 0]
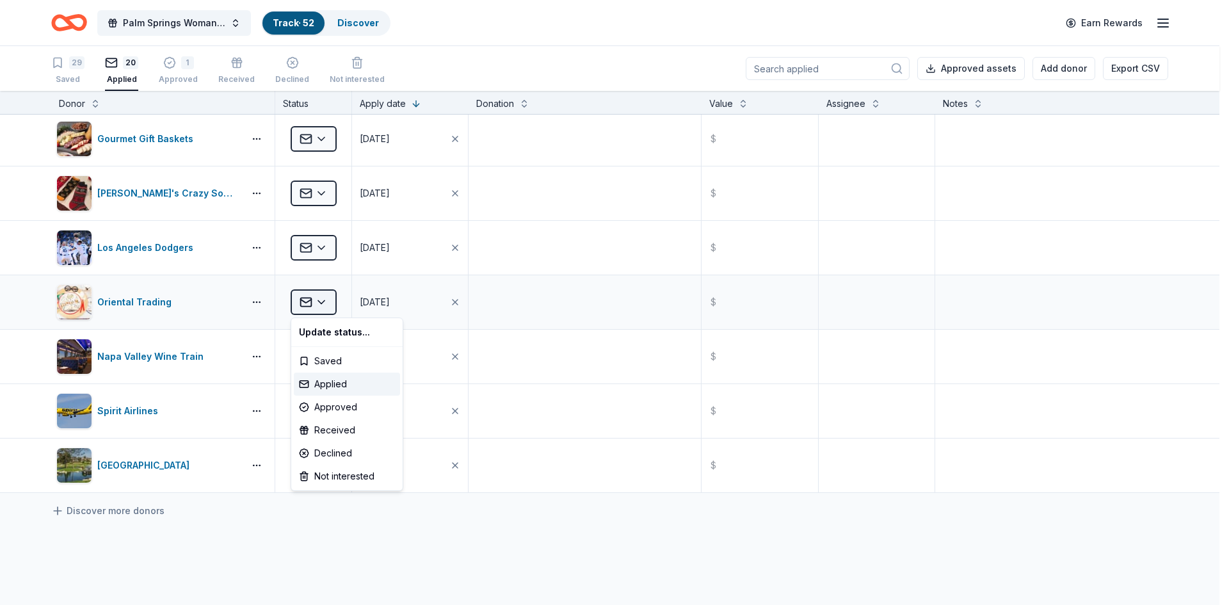
click at [322, 302] on html "Palm Springs Woman's Club Scholarship Event Track · 52 Discover Earn Rewards 29…" at bounding box center [614, 302] width 1229 height 605
click at [319, 451] on div "Declined" at bounding box center [347, 453] width 106 height 23
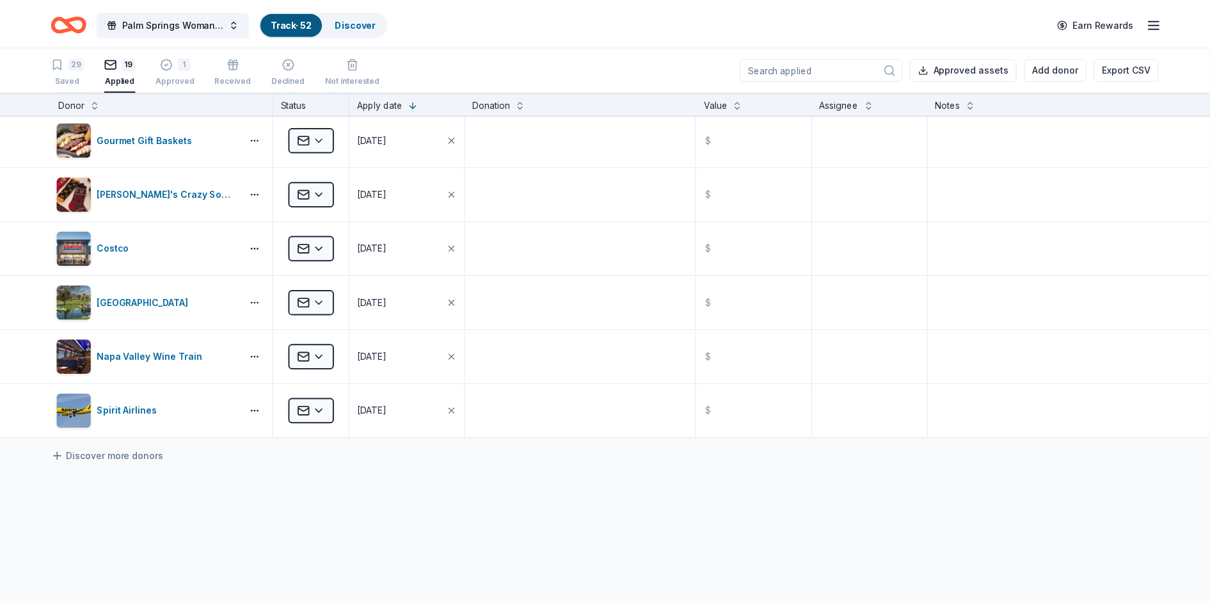
scroll to position [547, 0]
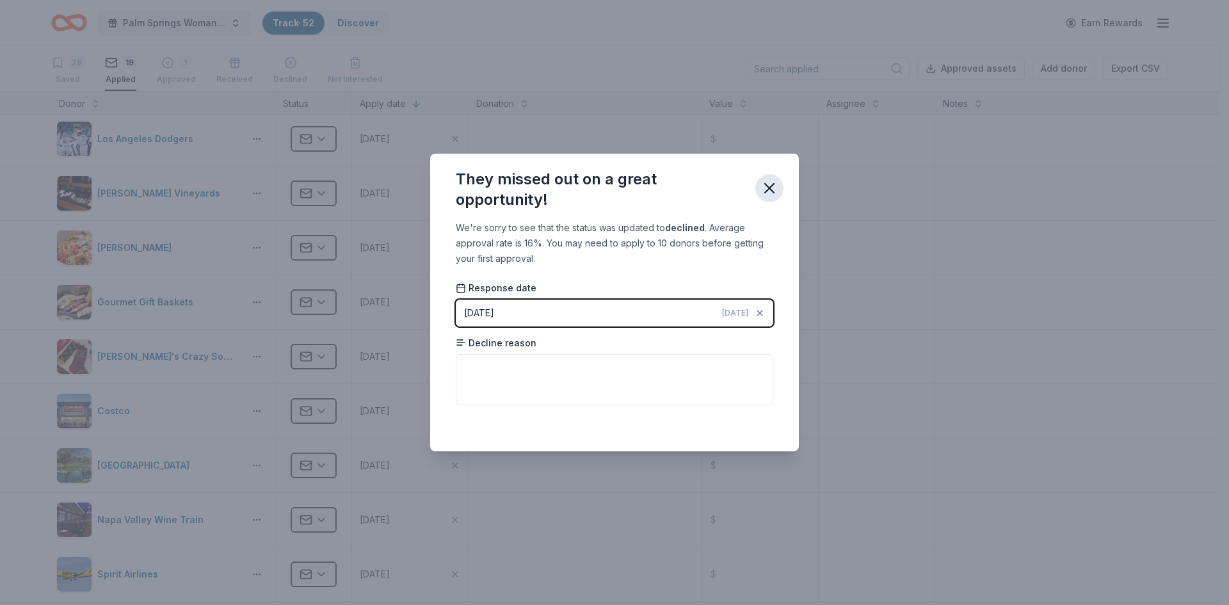
click at [771, 193] on icon "button" at bounding box center [769, 188] width 18 height 18
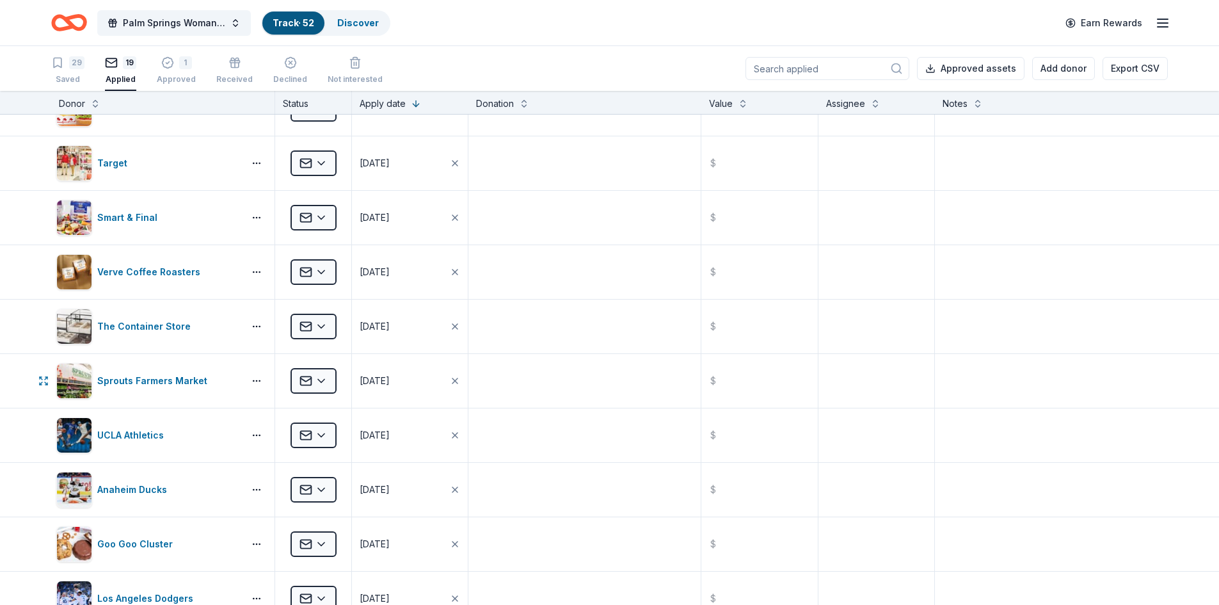
scroll to position [0, 0]
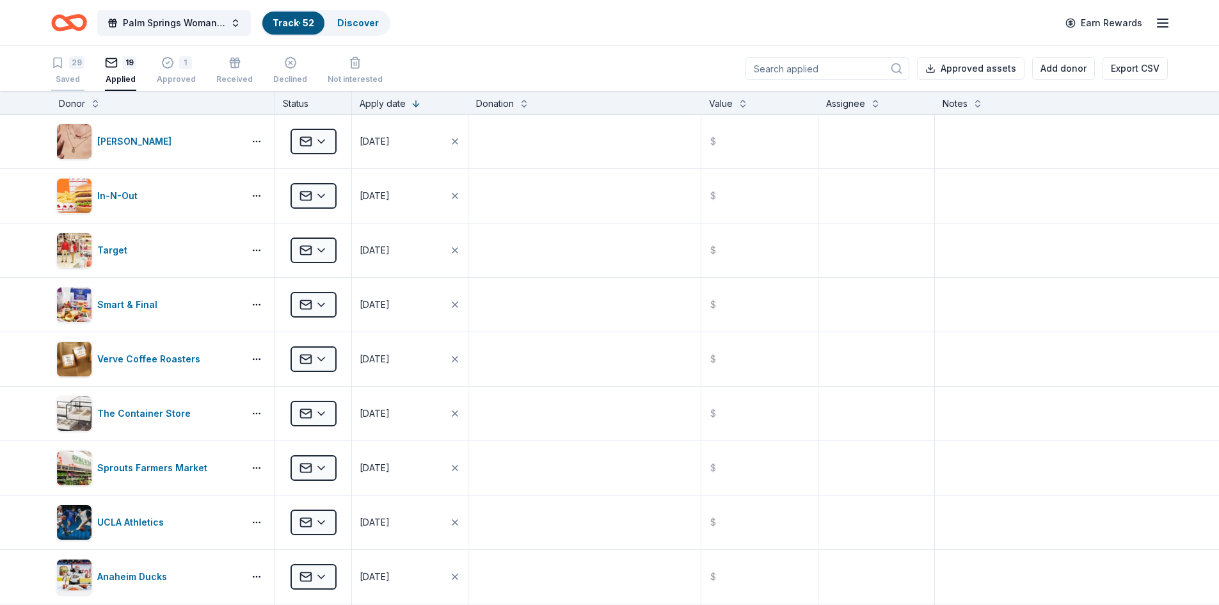
click at [55, 61] on icon "button" at bounding box center [57, 62] width 13 height 13
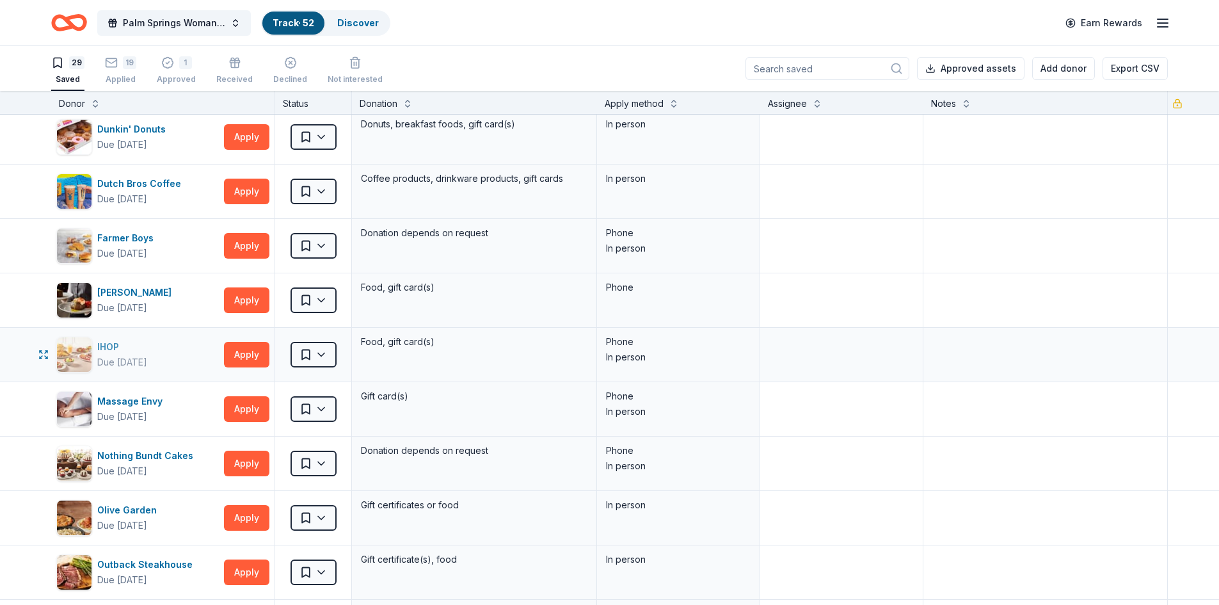
scroll to position [512, 0]
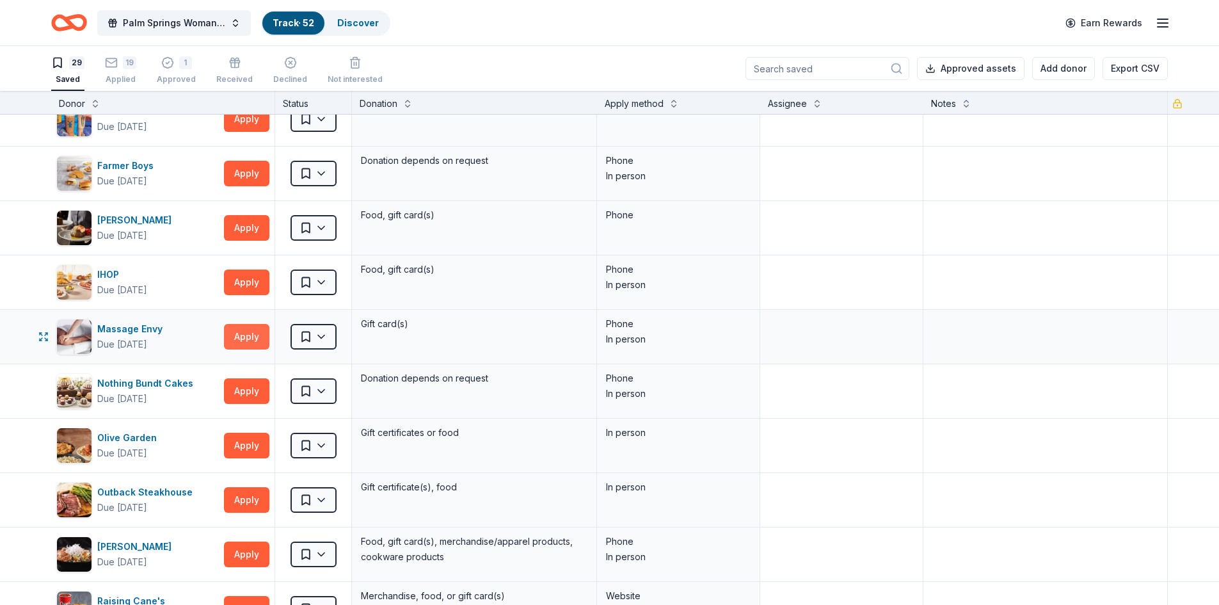
click at [236, 337] on button "Apply" at bounding box center [246, 337] width 45 height 26
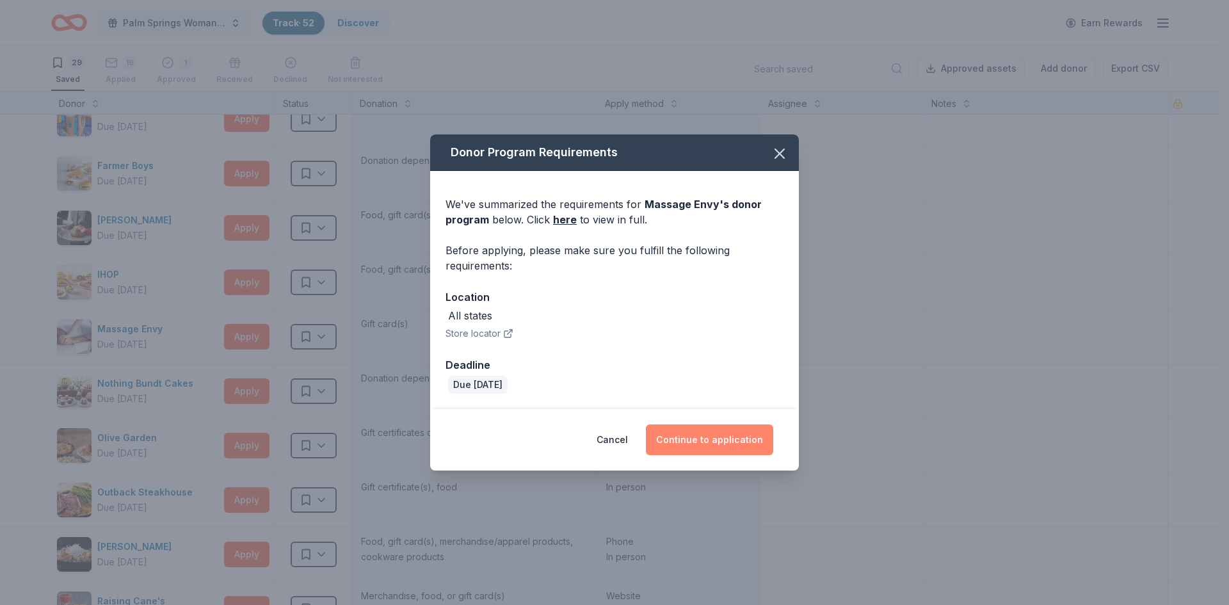
click at [717, 437] on button "Continue to application" at bounding box center [709, 439] width 127 height 31
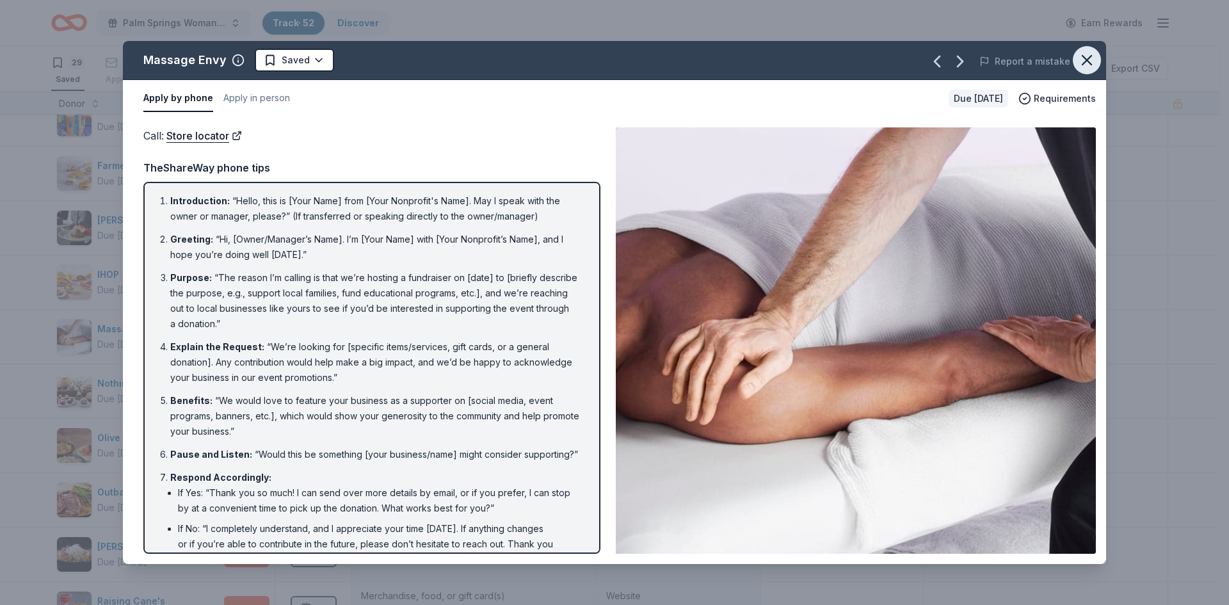
click at [1089, 60] on icon "button" at bounding box center [1087, 60] width 18 height 18
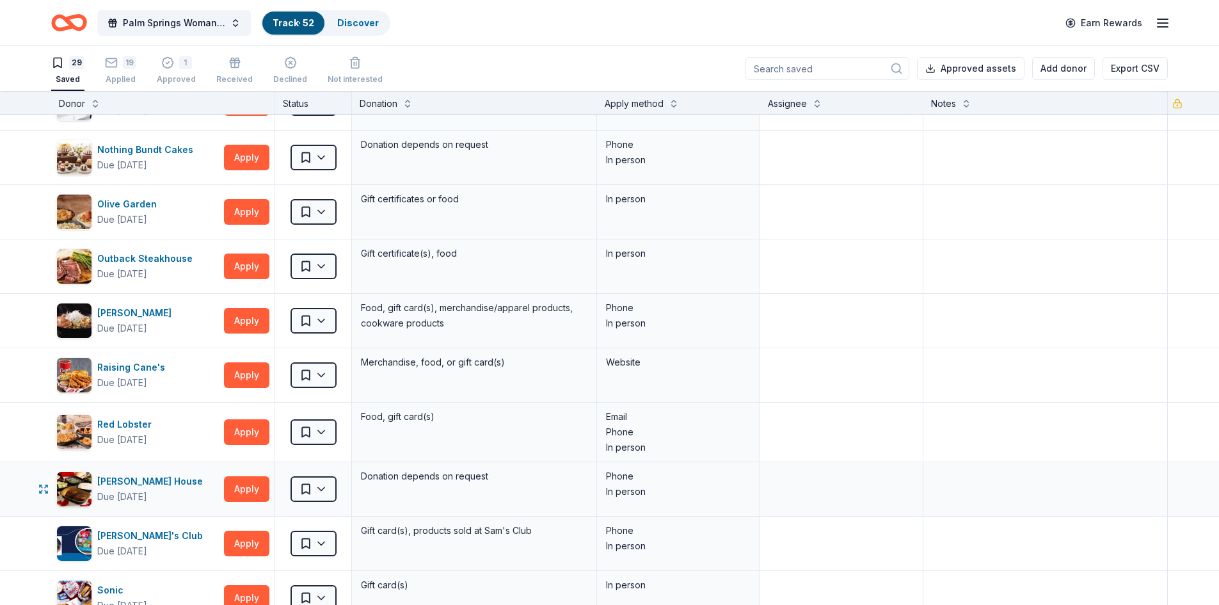
scroll to position [768, 0]
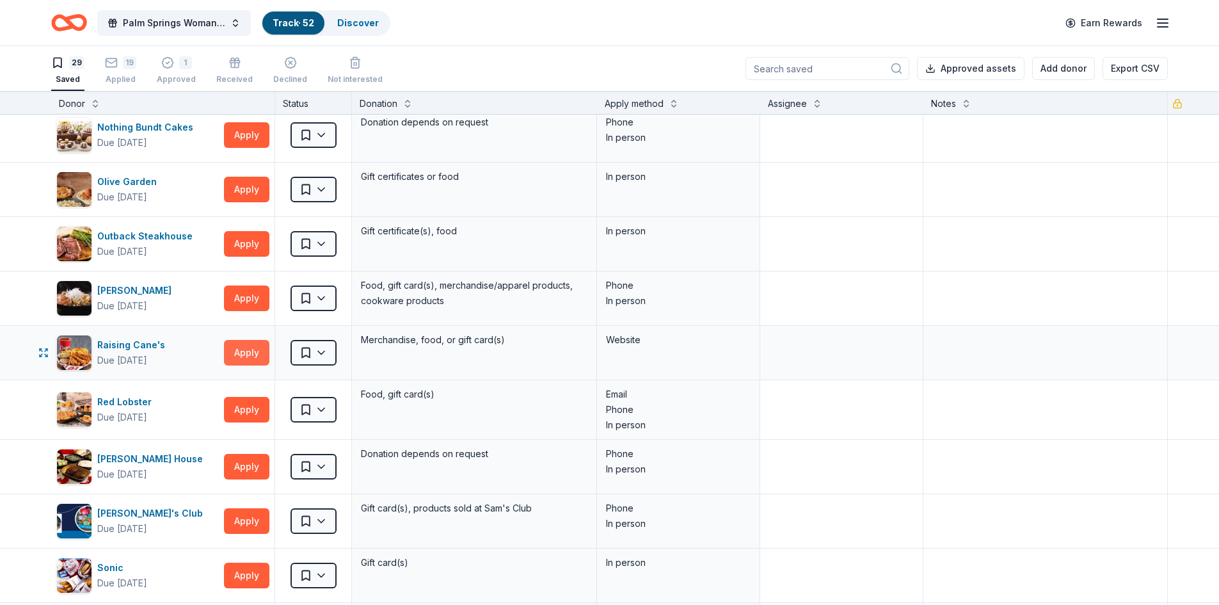
click at [244, 351] on button "Apply" at bounding box center [246, 353] width 45 height 26
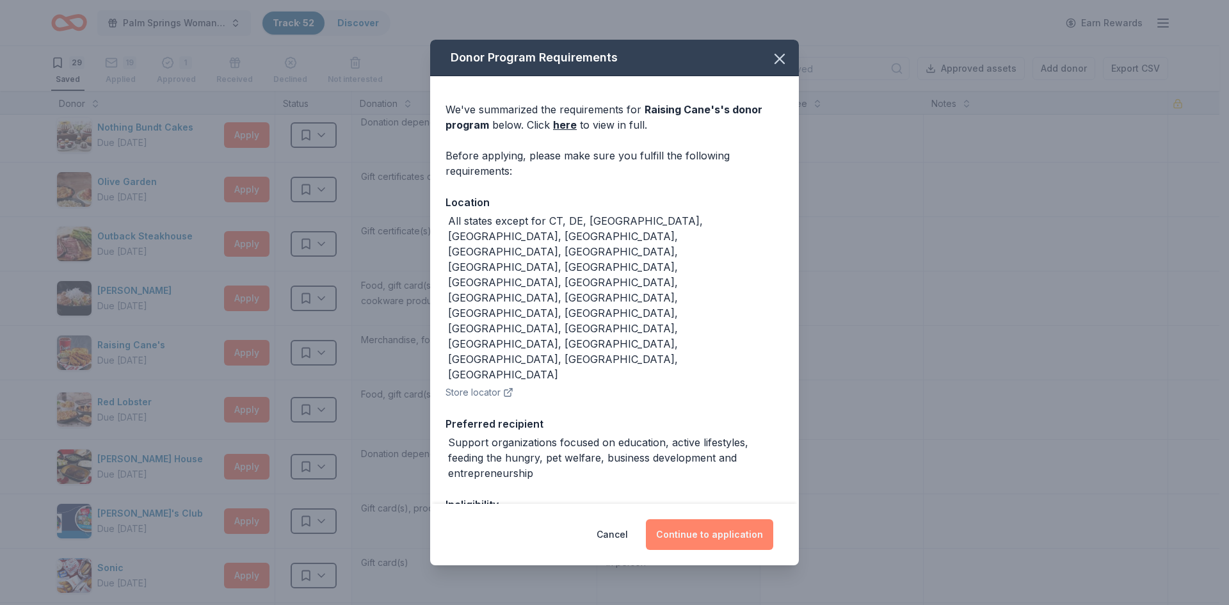
click at [698, 542] on button "Continue to application" at bounding box center [709, 534] width 127 height 31
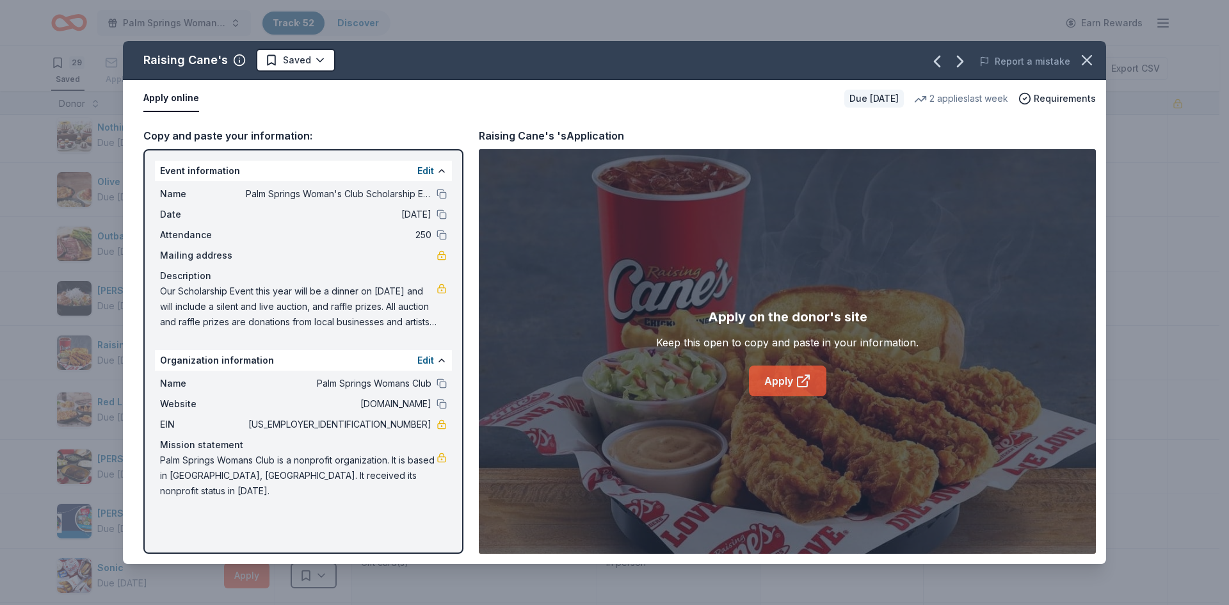
click at [775, 383] on link "Apply" at bounding box center [787, 380] width 77 height 31
click at [1085, 59] on icon "button" at bounding box center [1086, 60] width 9 height 9
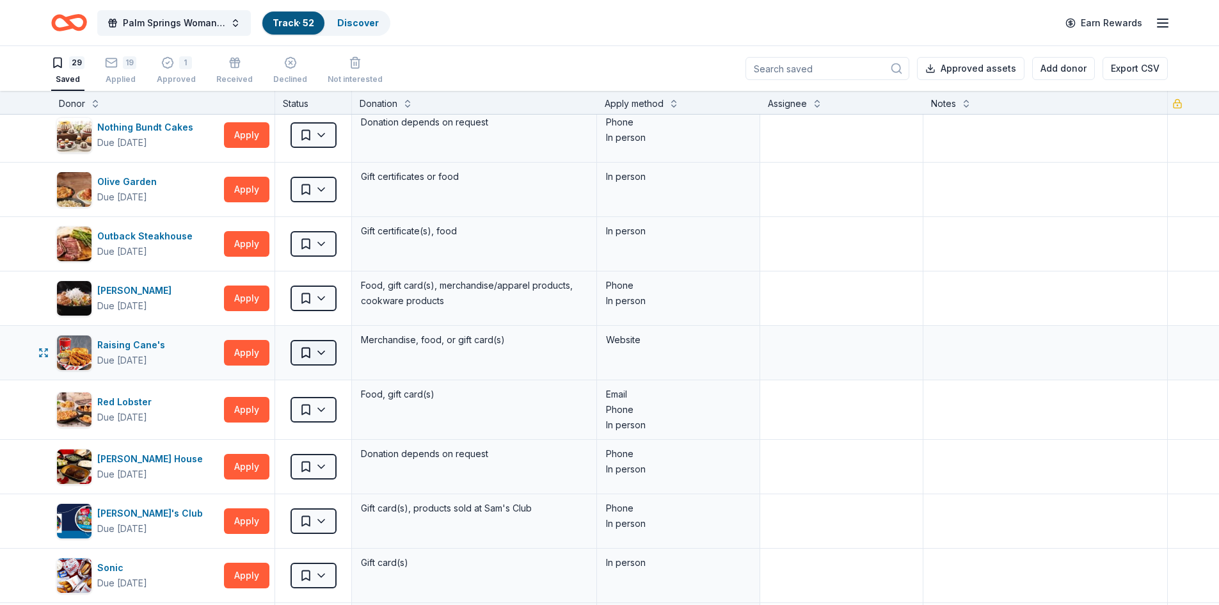
click at [323, 353] on html "Palm Springs Woman's Club Scholarship Event Track · 52 Discover Earn Rewards 29…" at bounding box center [609, 302] width 1219 height 605
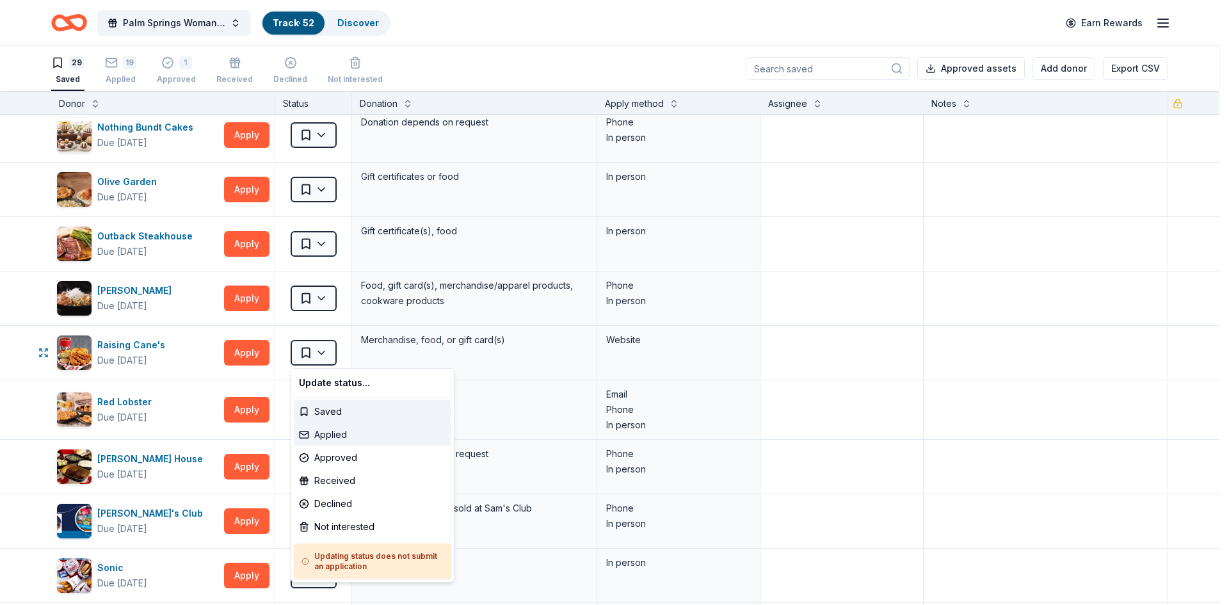
click at [321, 433] on div "Applied" at bounding box center [372, 434] width 157 height 23
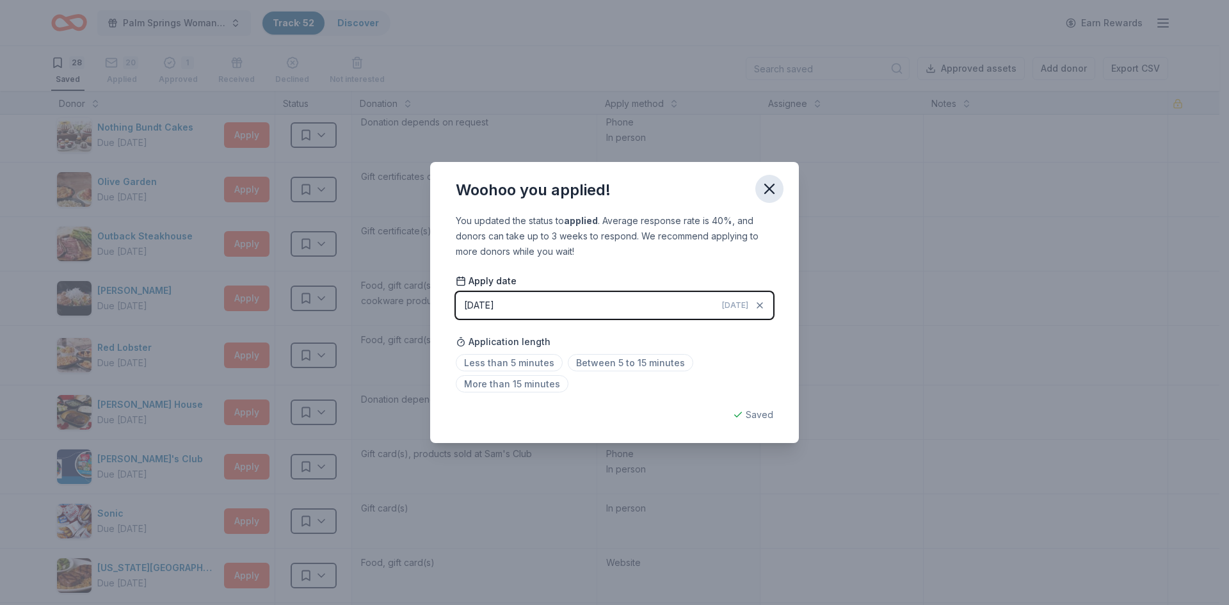
click at [767, 191] on icon "button" at bounding box center [769, 188] width 9 height 9
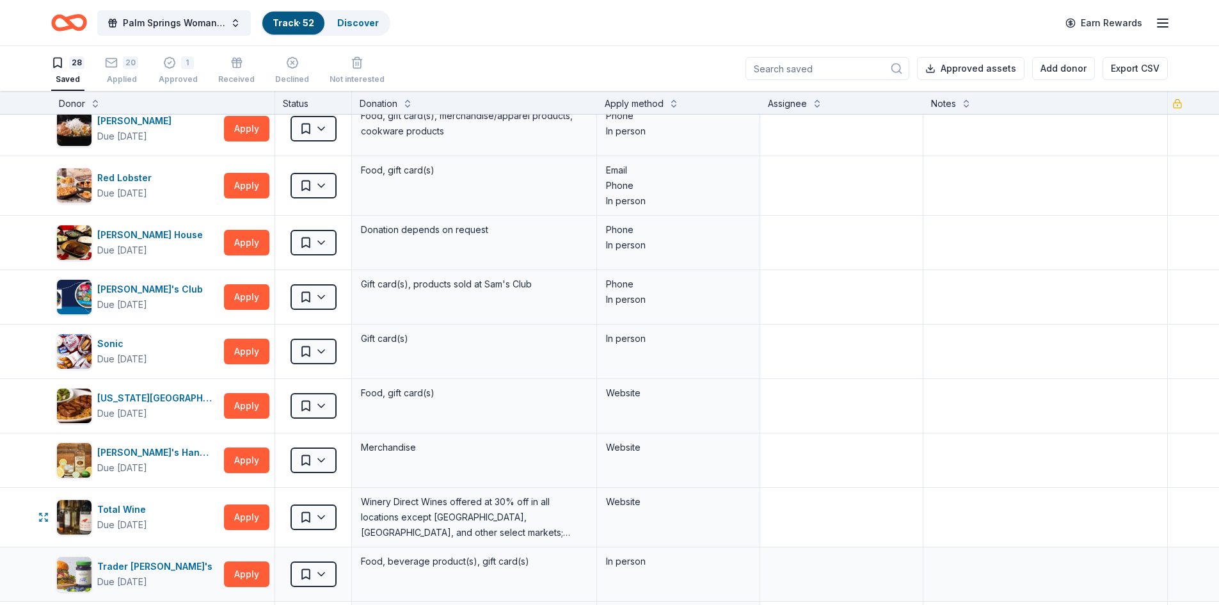
scroll to position [896, 0]
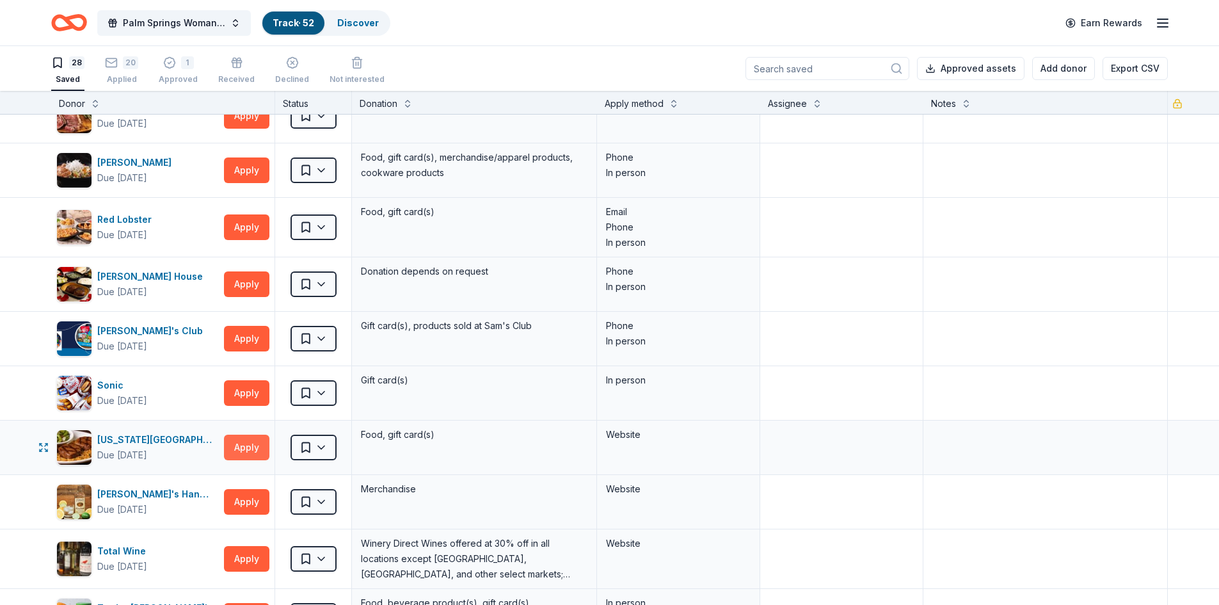
click at [244, 453] on button "Apply" at bounding box center [246, 448] width 45 height 26
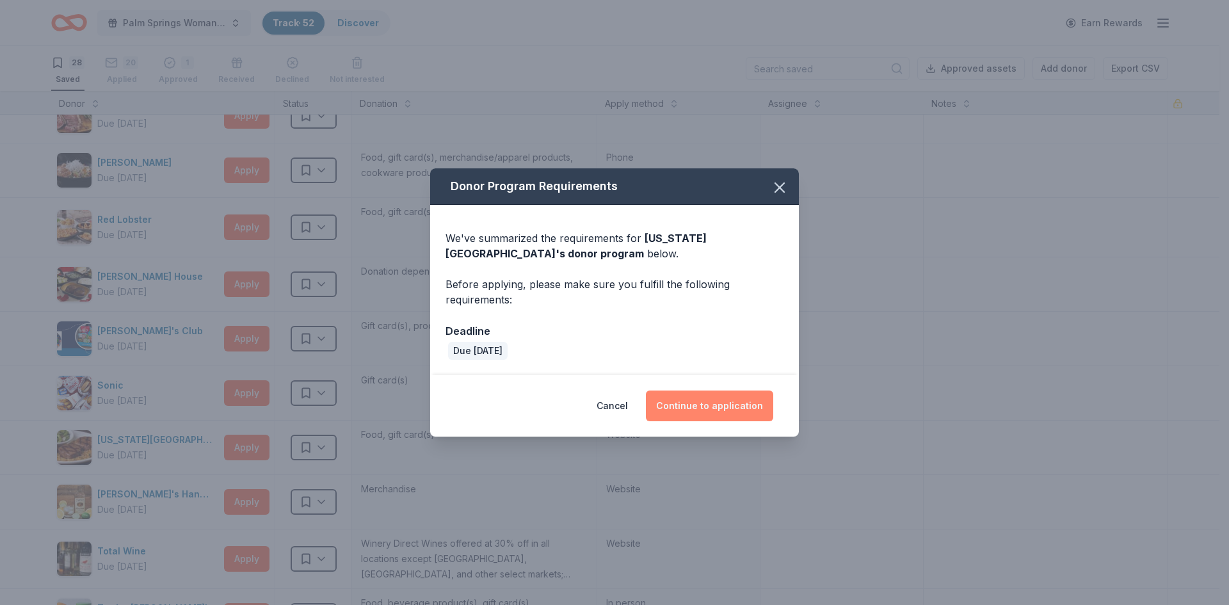
click at [738, 397] on button "Continue to application" at bounding box center [709, 405] width 127 height 31
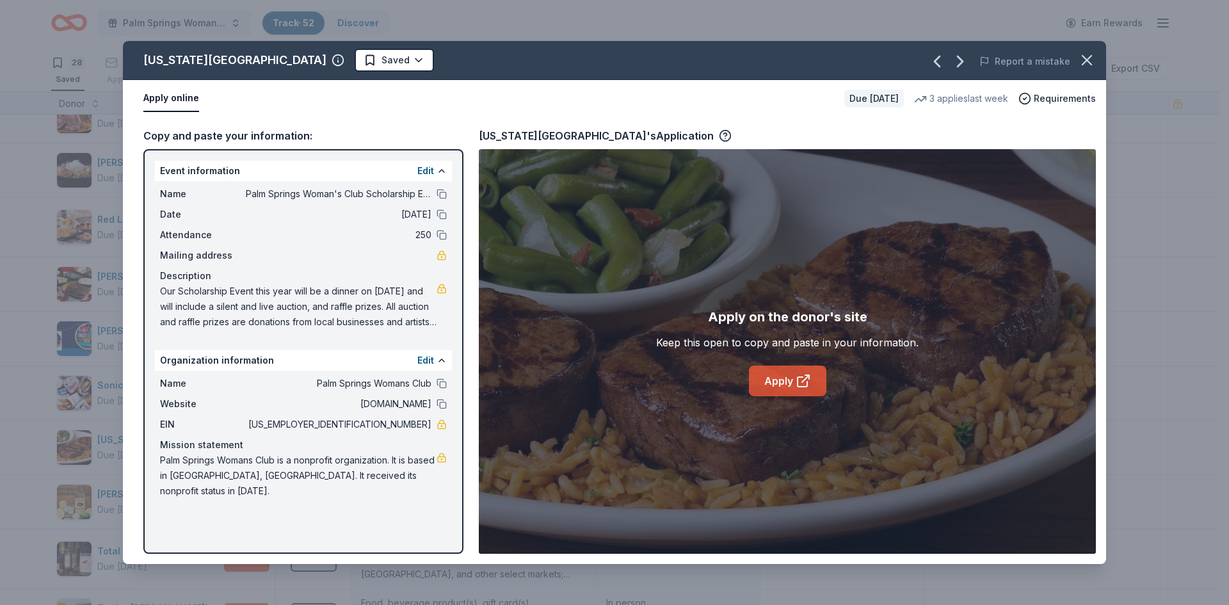
click at [753, 390] on link "Apply" at bounding box center [787, 380] width 77 height 31
click at [1084, 60] on icon "button" at bounding box center [1087, 60] width 18 height 18
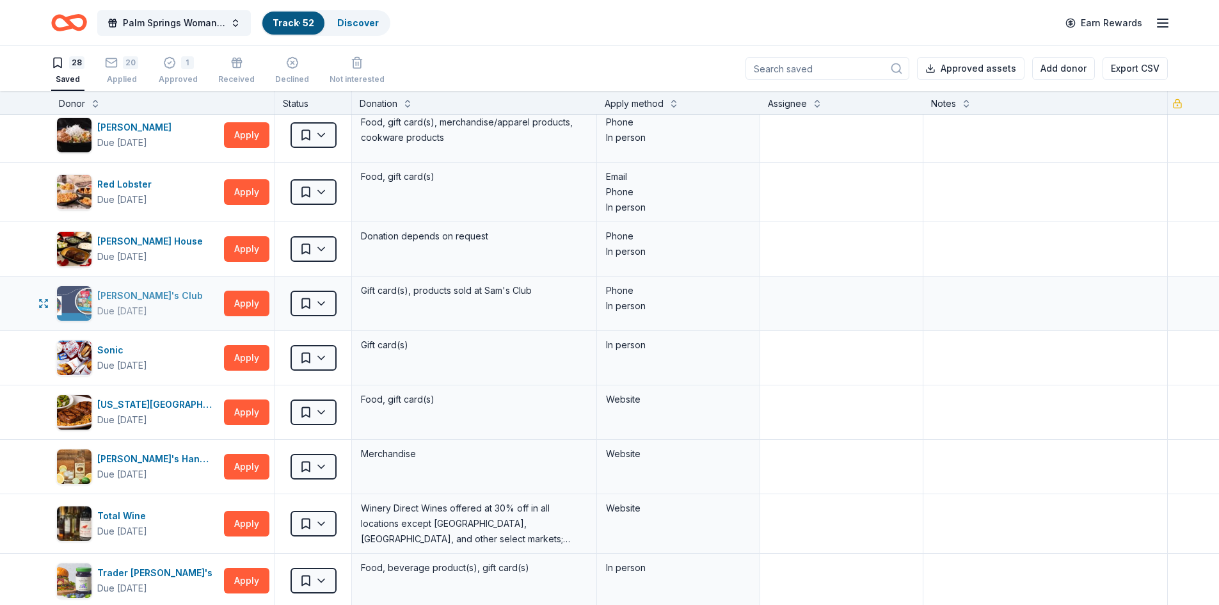
scroll to position [960, 0]
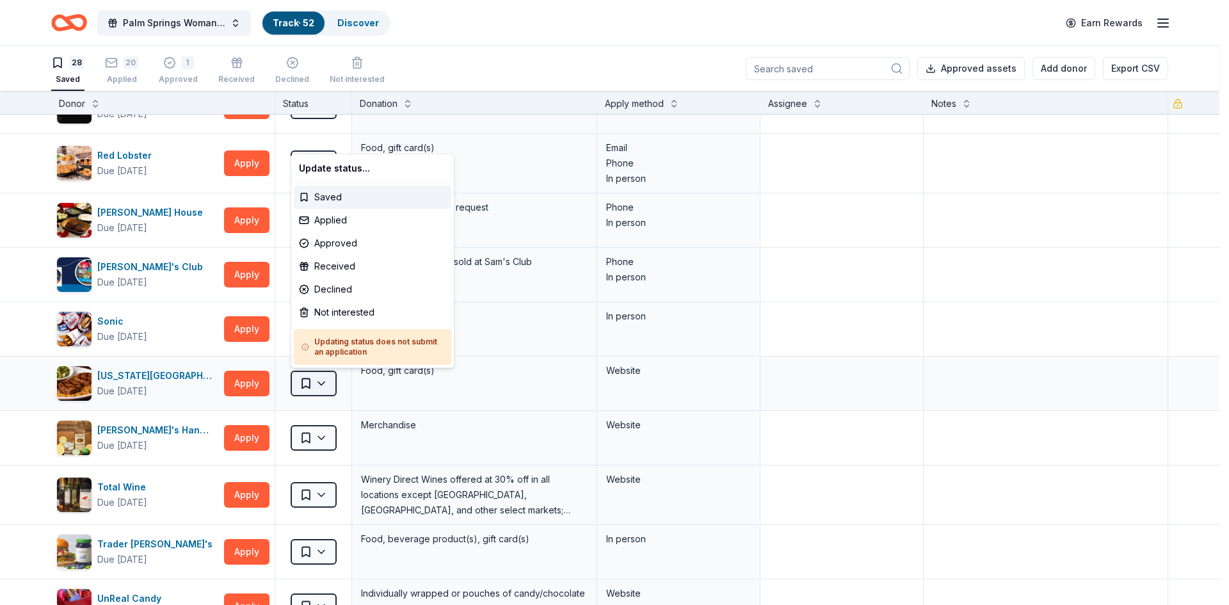
click at [325, 384] on html "Palm Springs Woman's Club Scholarship Event Track · 52 Discover Earn Rewards 28…" at bounding box center [614, 302] width 1229 height 605
click at [320, 223] on div "Applied" at bounding box center [372, 220] width 157 height 23
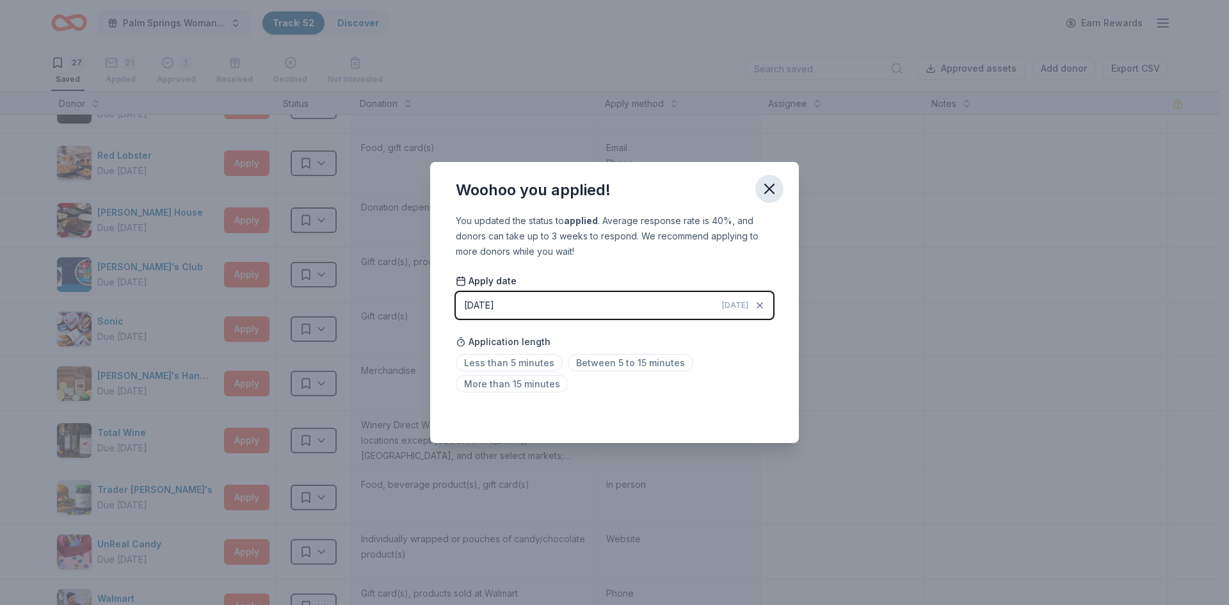
click at [767, 191] on icon "button" at bounding box center [769, 188] width 9 height 9
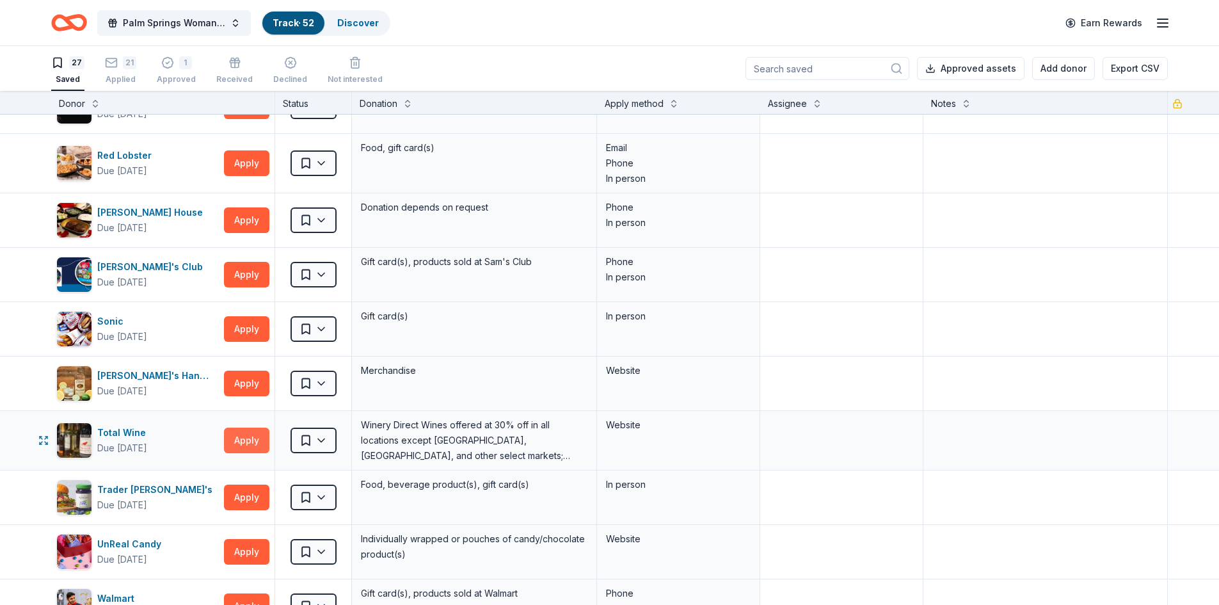
click at [248, 444] on button "Apply" at bounding box center [246, 441] width 45 height 26
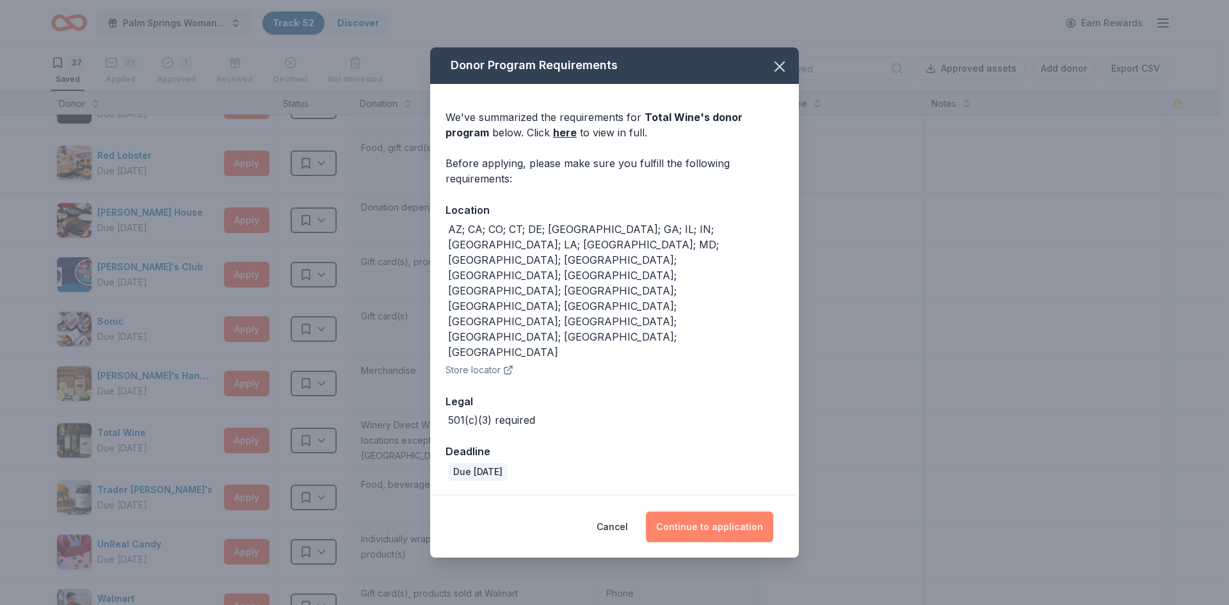
click at [693, 511] on button "Continue to application" at bounding box center [709, 526] width 127 height 31
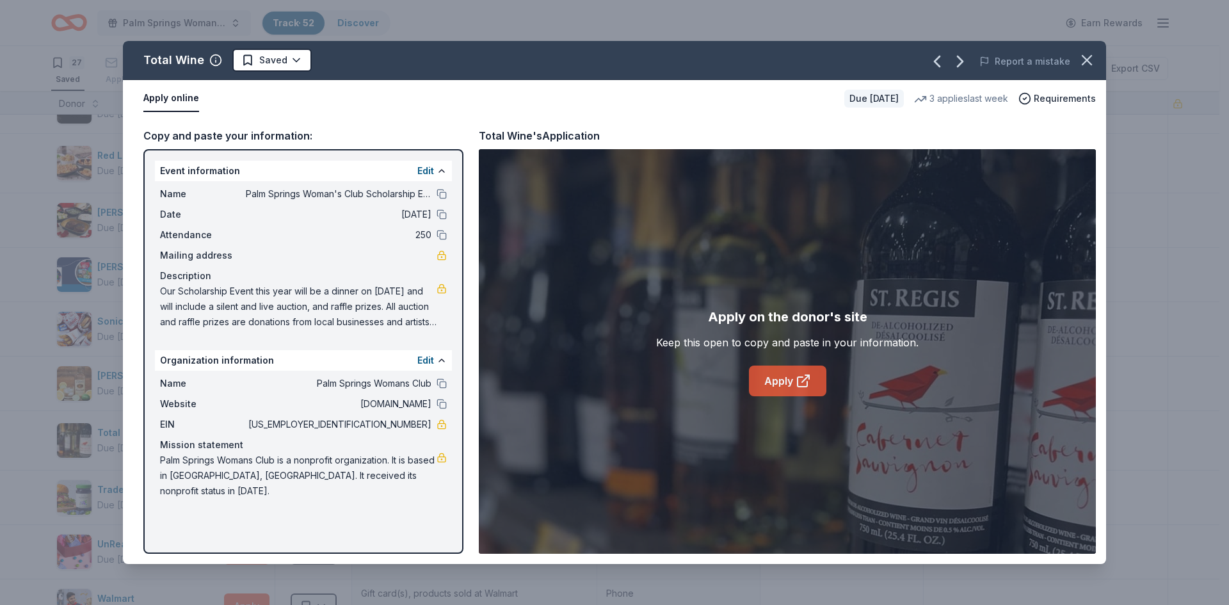
click at [776, 377] on link "Apply" at bounding box center [787, 380] width 77 height 31
click at [1084, 60] on icon "button" at bounding box center [1087, 60] width 18 height 18
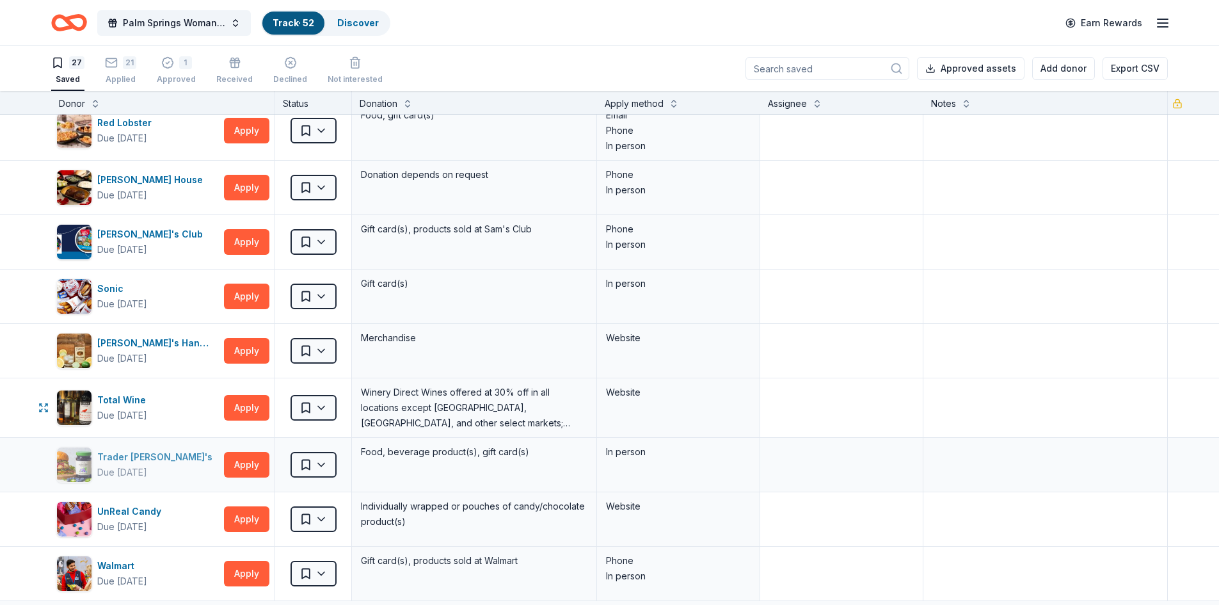
scroll to position [1024, 0]
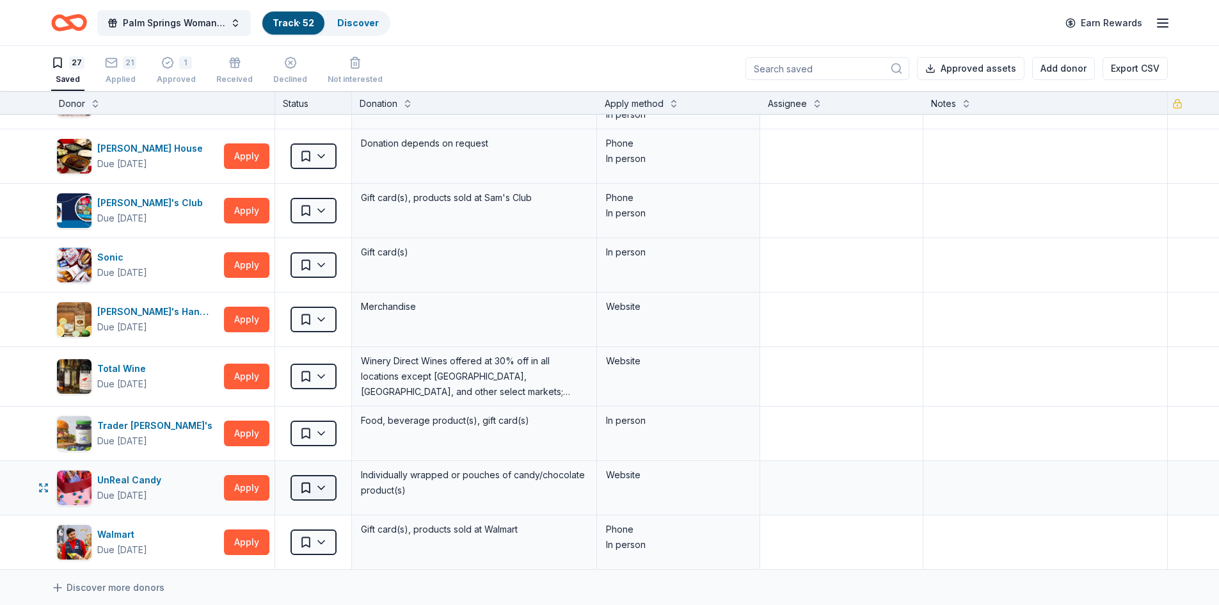
click at [324, 485] on html "Palm Springs Woman's Club Scholarship Event Track · 52 Discover Earn Rewards 27…" at bounding box center [609, 302] width 1219 height 605
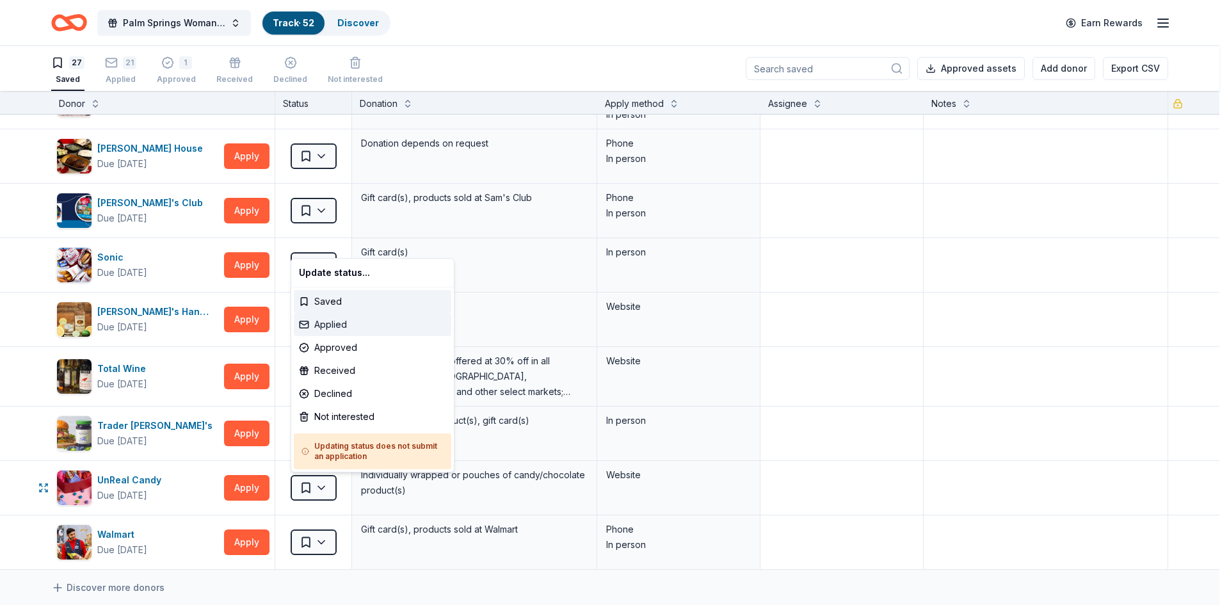
click at [319, 324] on div "Applied" at bounding box center [372, 324] width 157 height 23
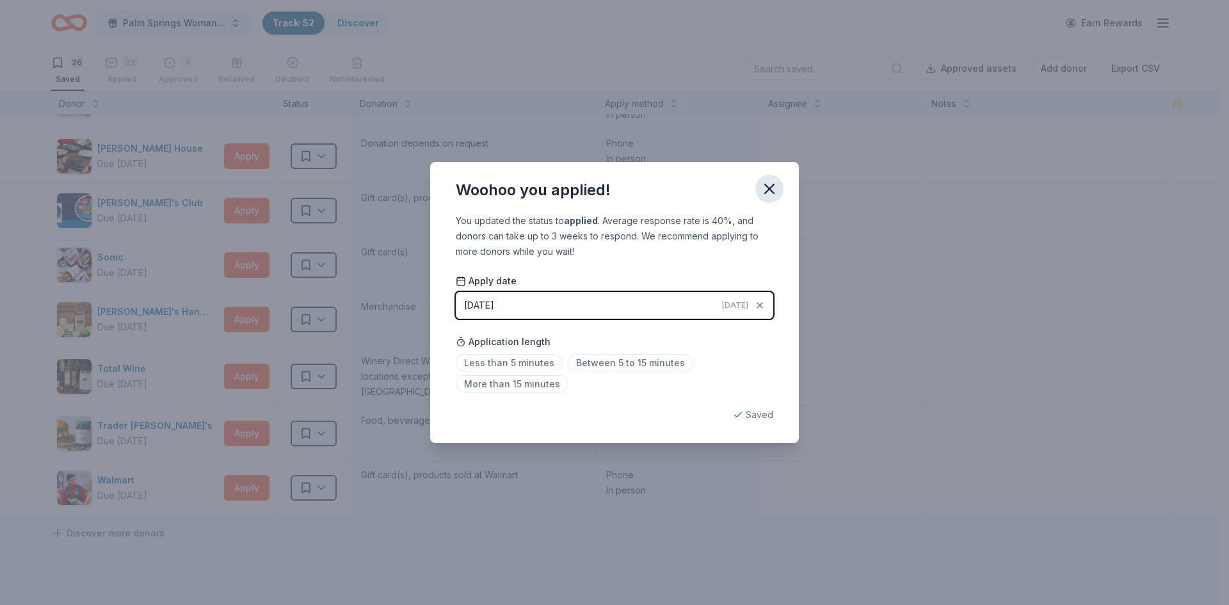
click at [770, 193] on icon "button" at bounding box center [769, 189] width 18 height 18
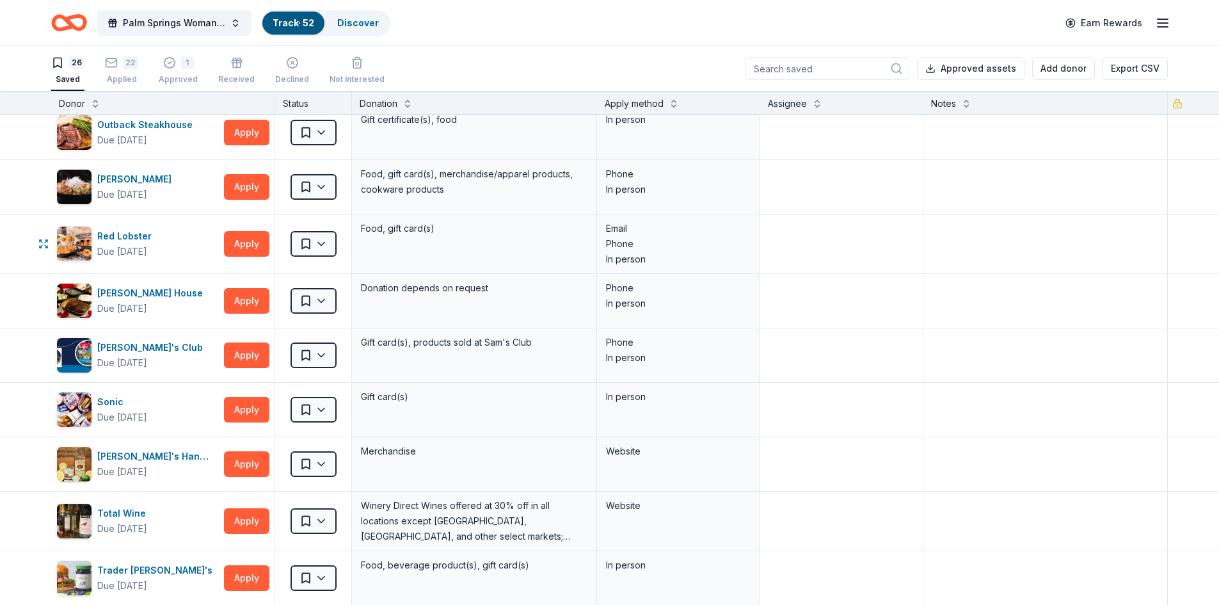
scroll to position [896, 0]
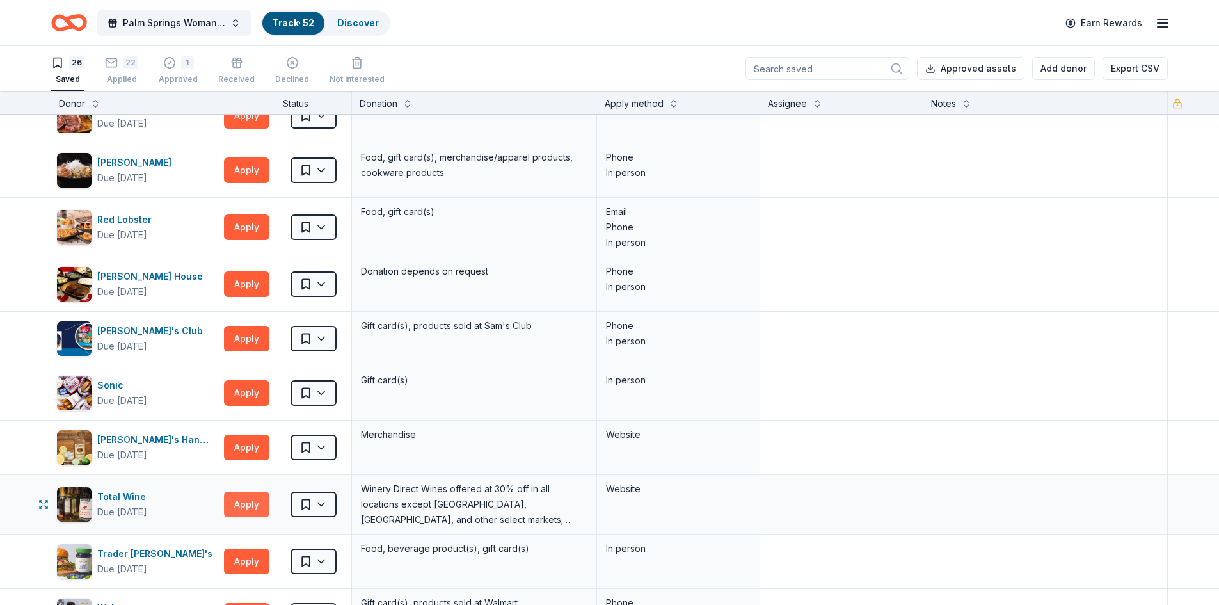
click at [242, 505] on button "Apply" at bounding box center [246, 505] width 45 height 26
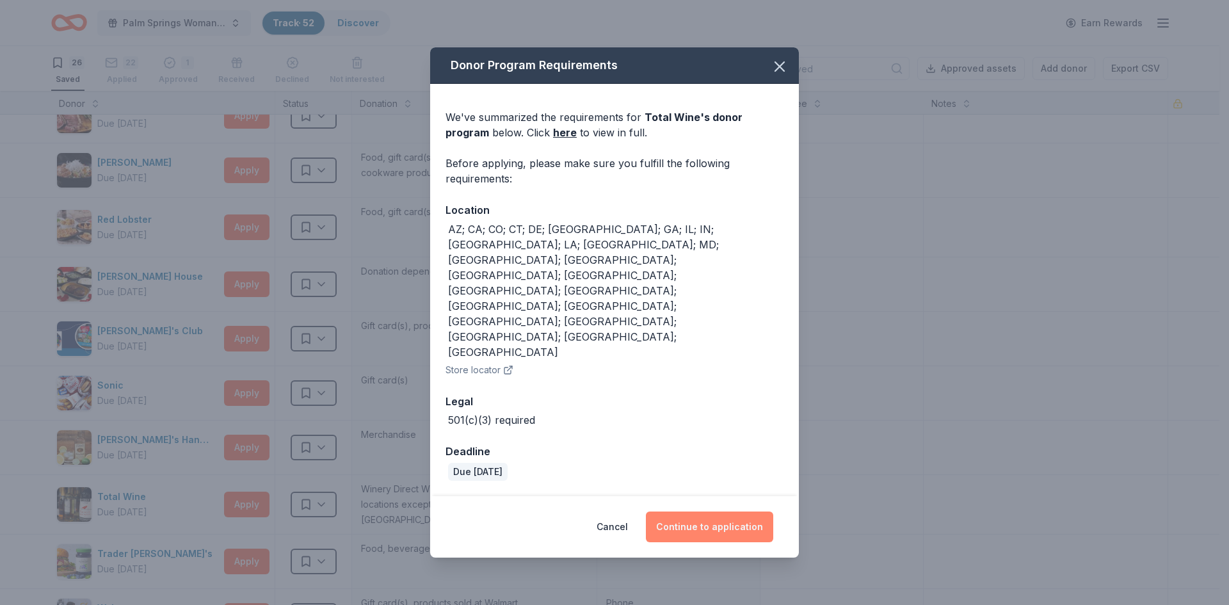
click at [728, 511] on button "Continue to application" at bounding box center [709, 526] width 127 height 31
